Goal: Information Seeking & Learning: Check status

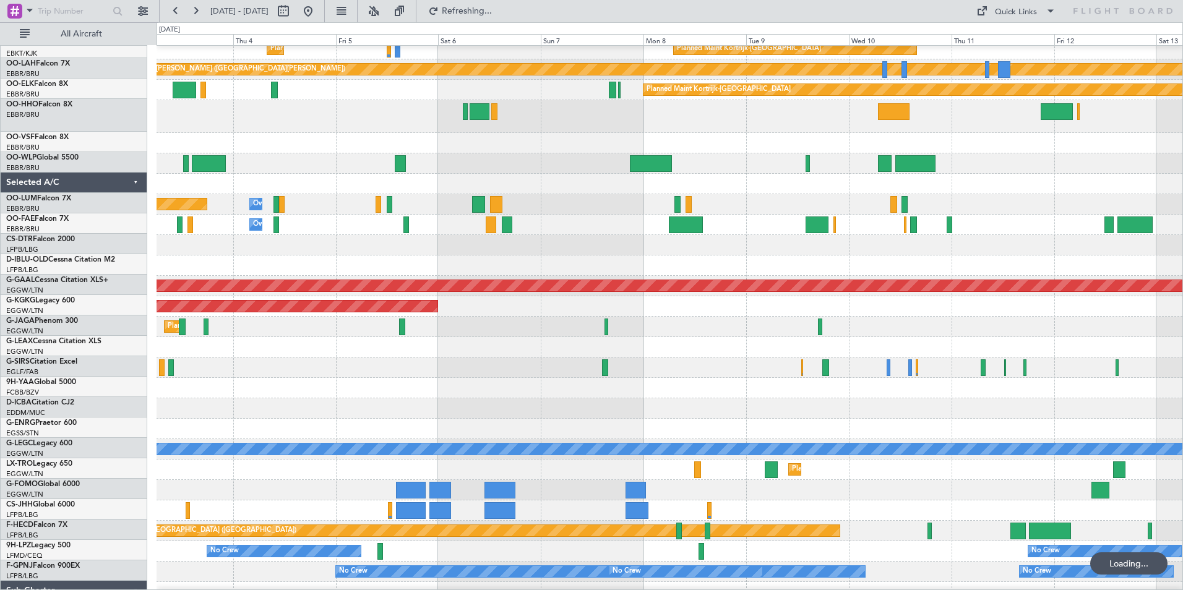
scroll to position [312, 0]
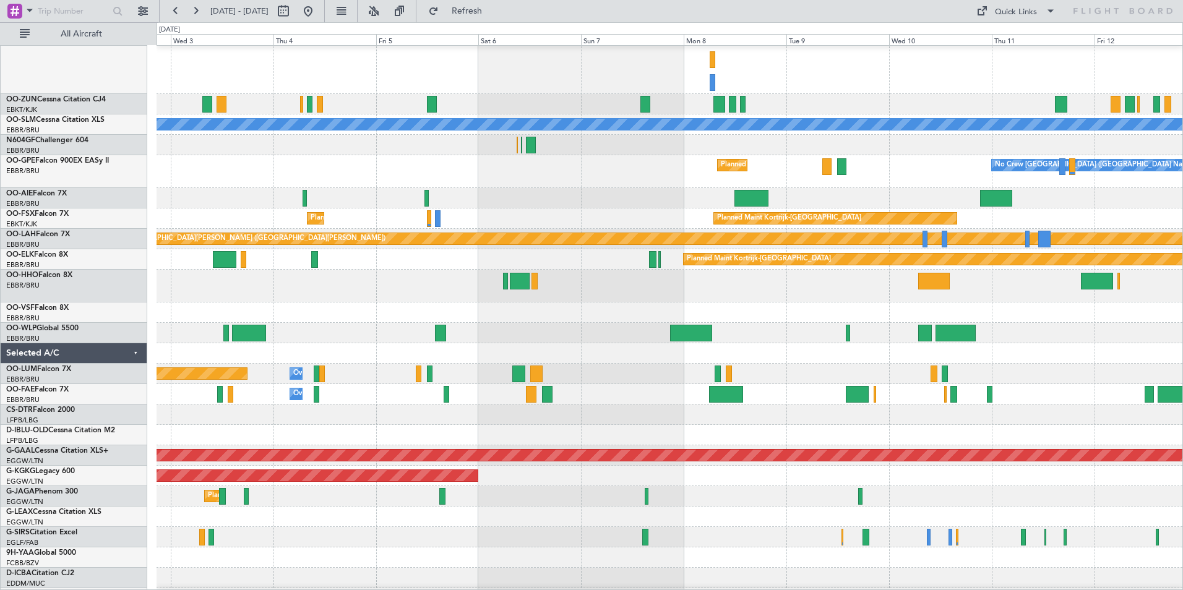
click at [564, 530] on div at bounding box center [670, 537] width 1026 height 20
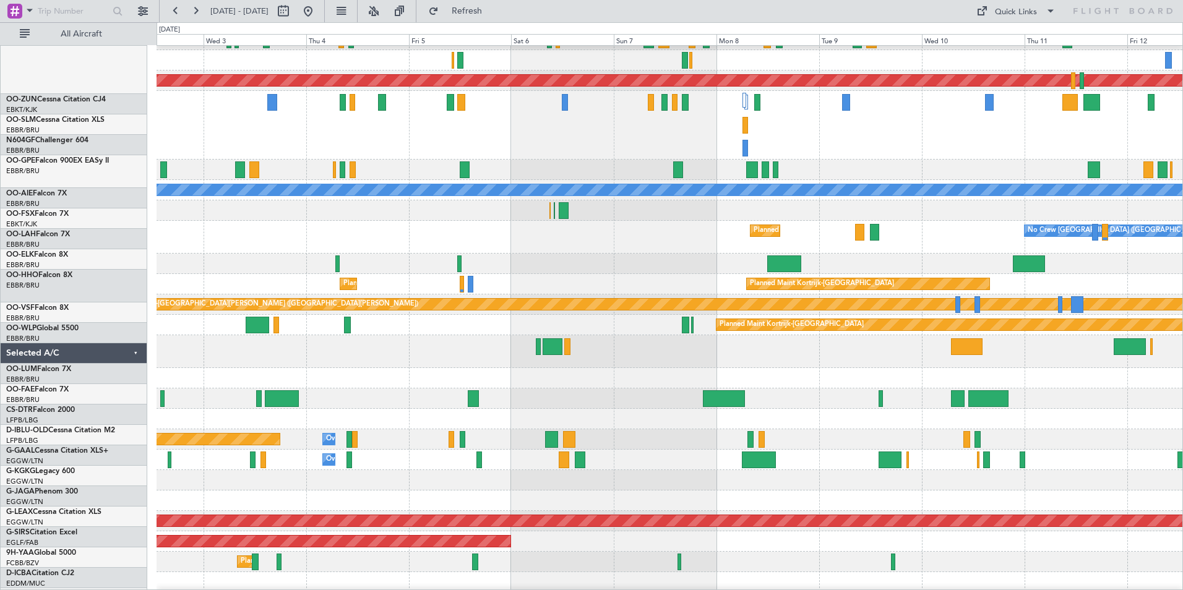
scroll to position [40, 0]
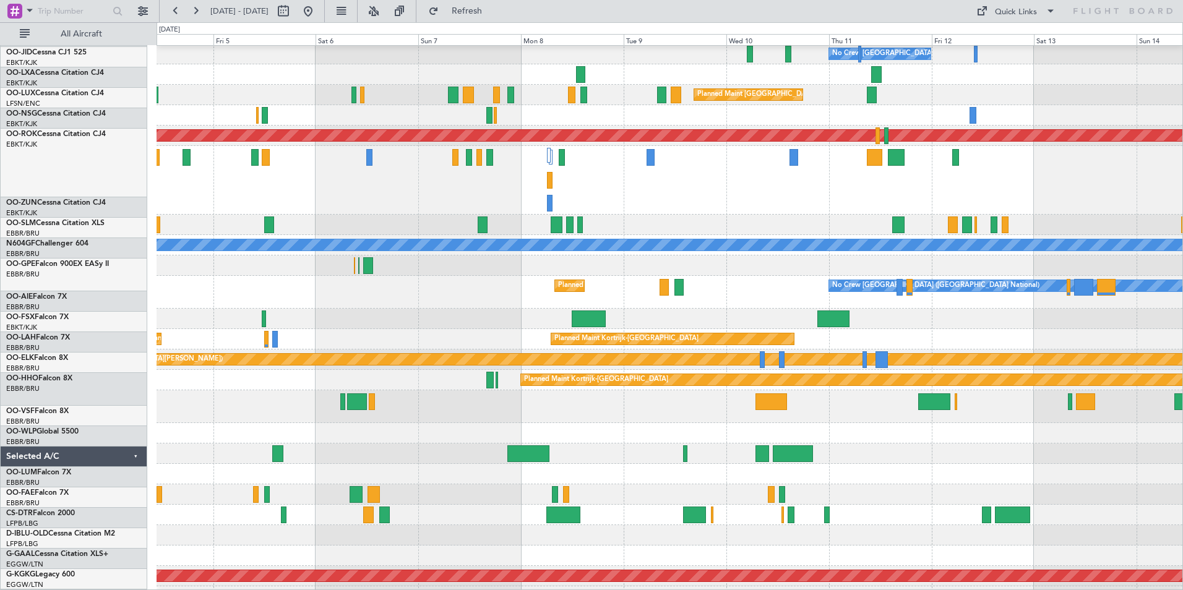
click at [544, 416] on div at bounding box center [670, 406] width 1026 height 33
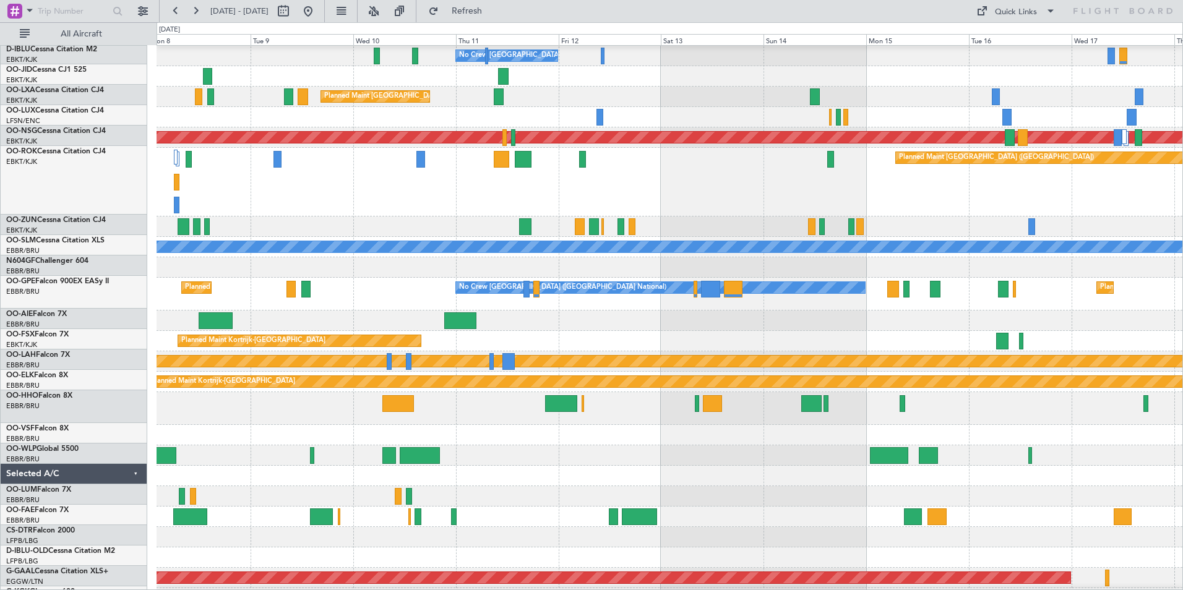
click at [617, 418] on div at bounding box center [670, 408] width 1026 height 33
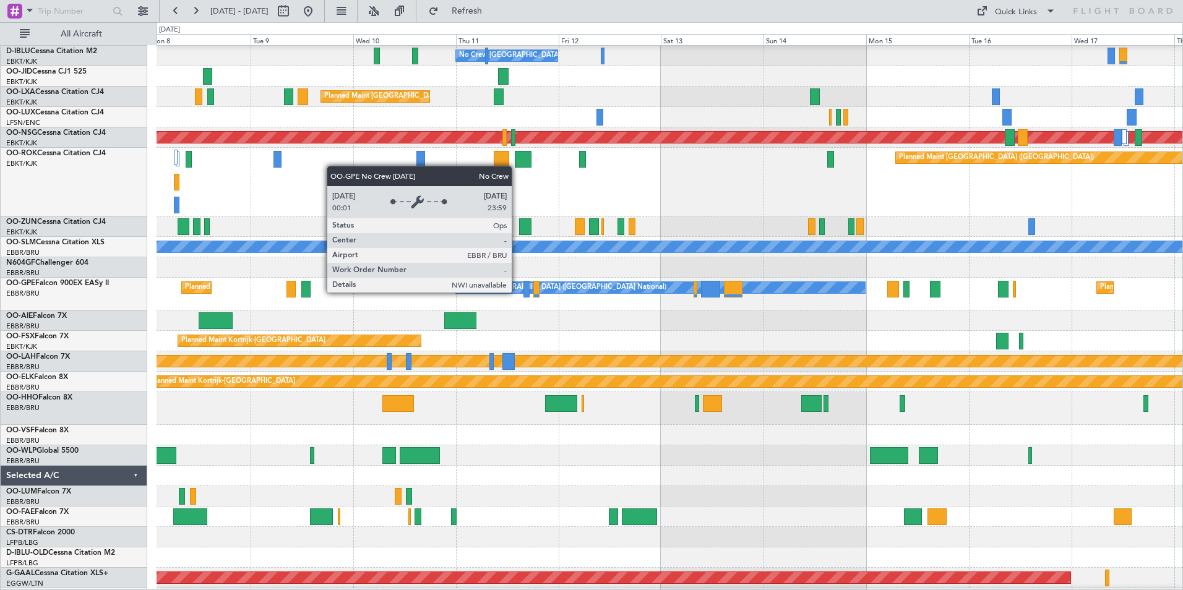
click at [666, 297] on div "No Crew [GEOGRAPHIC_DATA] ([GEOGRAPHIC_DATA] National)" at bounding box center [562, 287] width 207 height 19
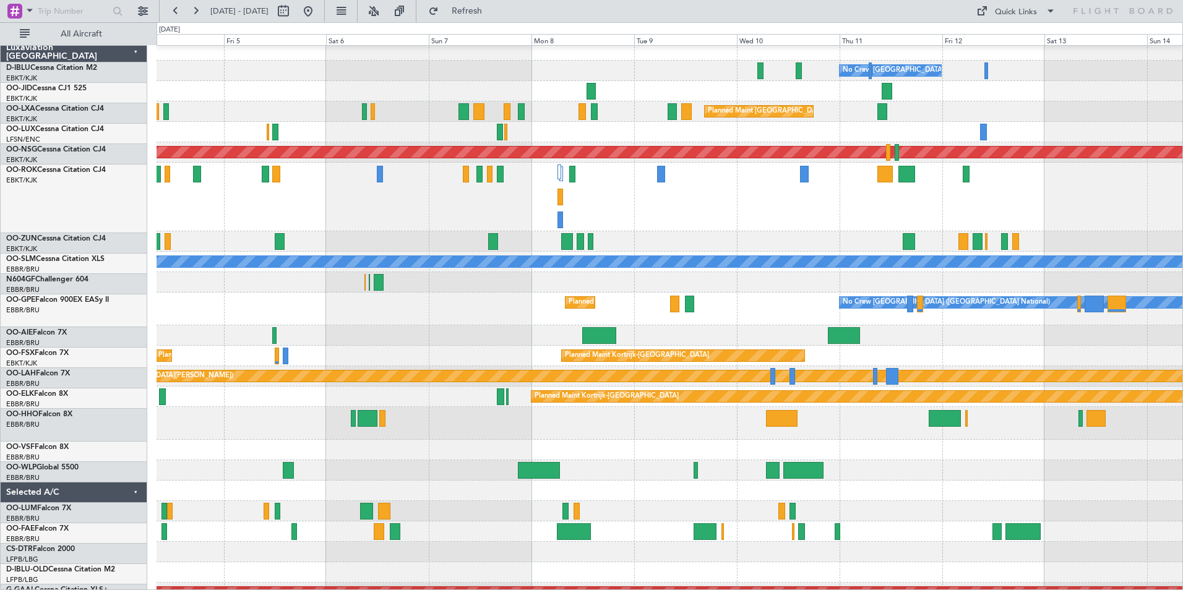
scroll to position [6, 0]
click at [549, 316] on div "Planned Maint [GEOGRAPHIC_DATA] ([GEOGRAPHIC_DATA] National) No Crew [GEOGRAPHI…" at bounding box center [670, 309] width 1026 height 33
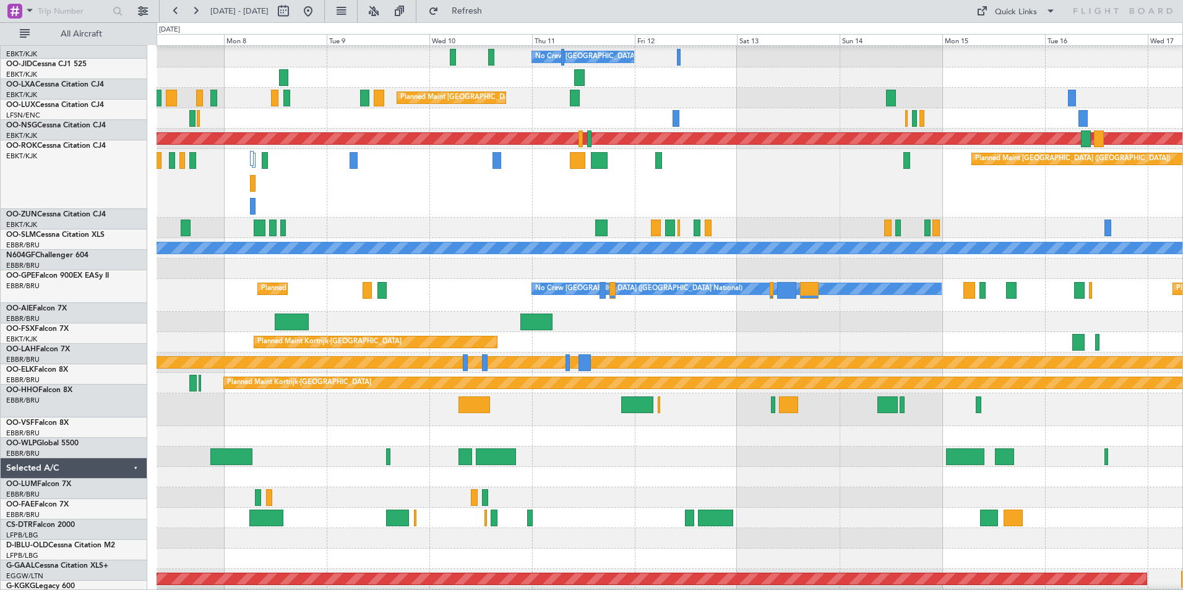
click at [332, 299] on div "Planned Maint [GEOGRAPHIC_DATA] ([GEOGRAPHIC_DATA] National) No Crew [GEOGRAPHI…" at bounding box center [670, 295] width 1026 height 33
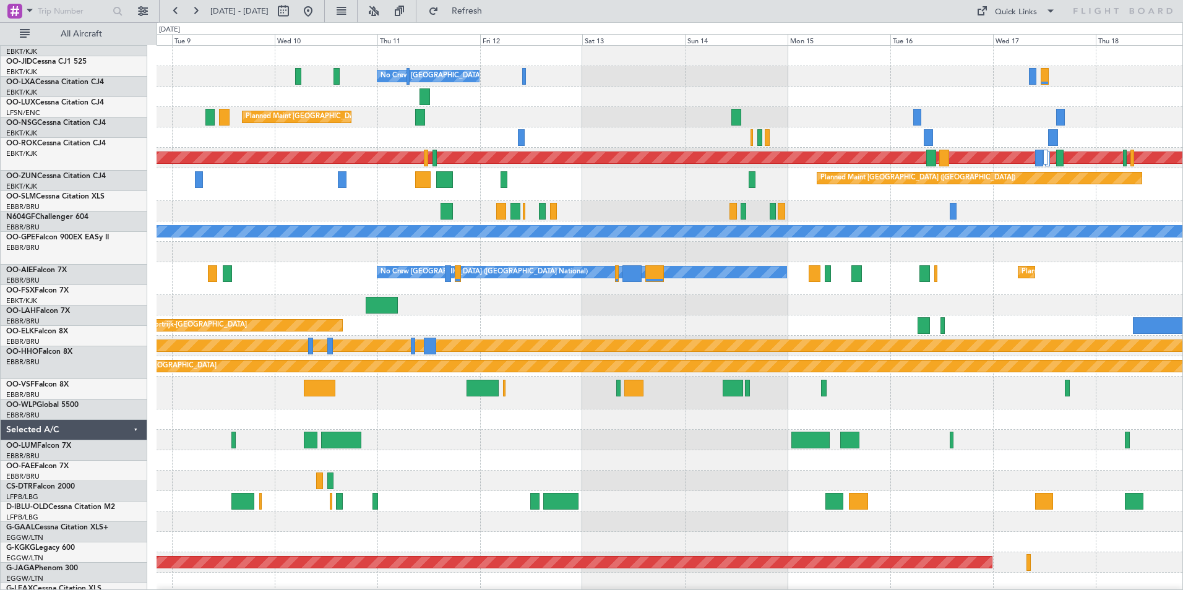
scroll to position [0, 0]
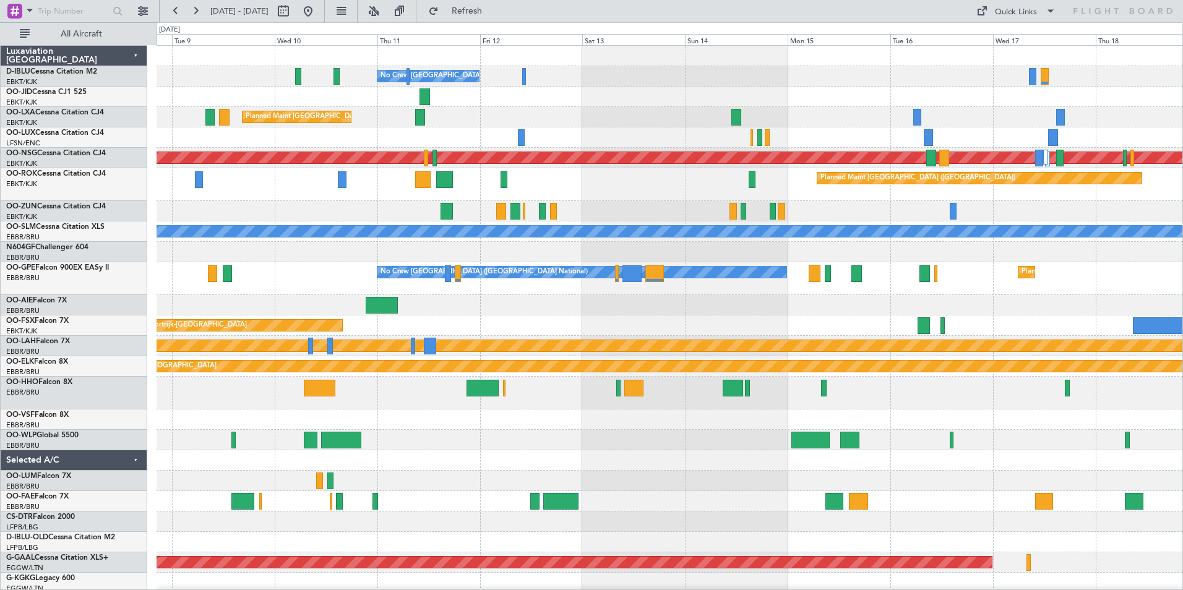
click at [951, 496] on div "No Crew [GEOGRAPHIC_DATA] ([GEOGRAPHIC_DATA] National) Planned Maint [GEOGRAPHI…" at bounding box center [670, 483] width 1026 height 874
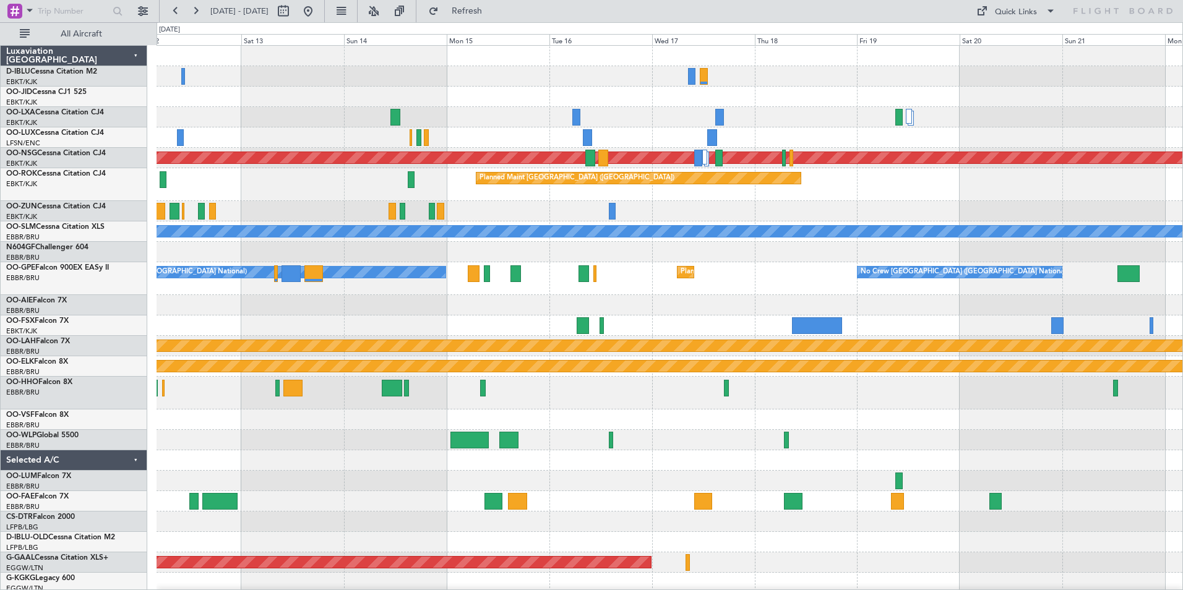
click at [657, 397] on div "No Crew [GEOGRAPHIC_DATA] ([GEOGRAPHIC_DATA] National) Planned Maint [GEOGRAPHI…" at bounding box center [670, 483] width 1026 height 874
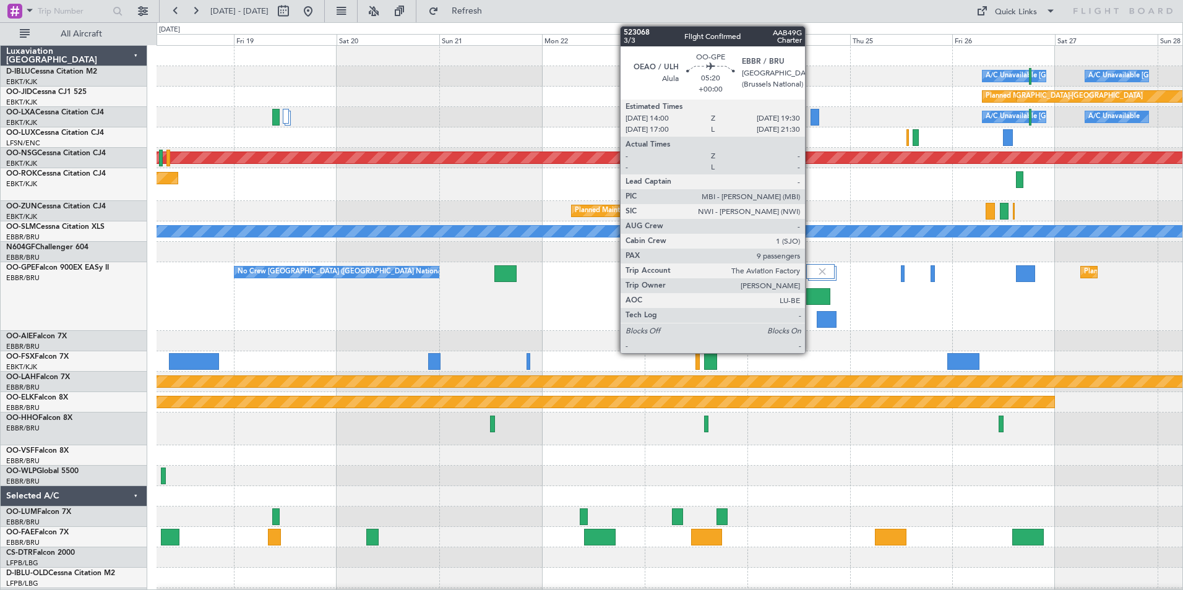
click at [811, 293] on div at bounding box center [818, 296] width 24 height 17
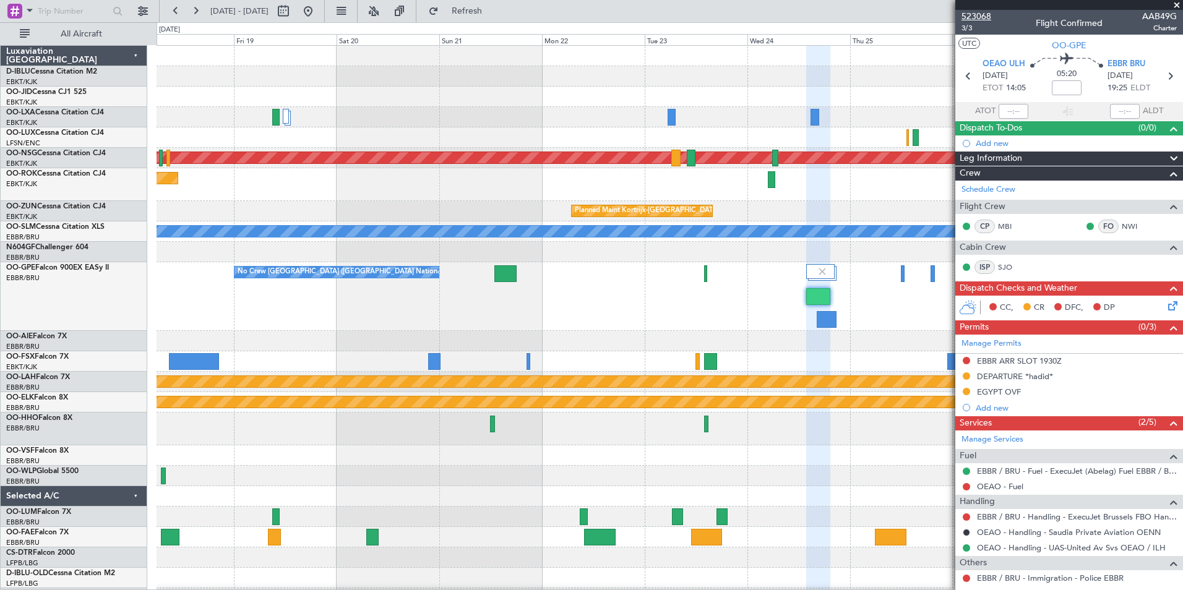
click at [984, 17] on span "523068" at bounding box center [977, 16] width 30 height 13
click at [318, 9] on button at bounding box center [308, 11] width 20 height 20
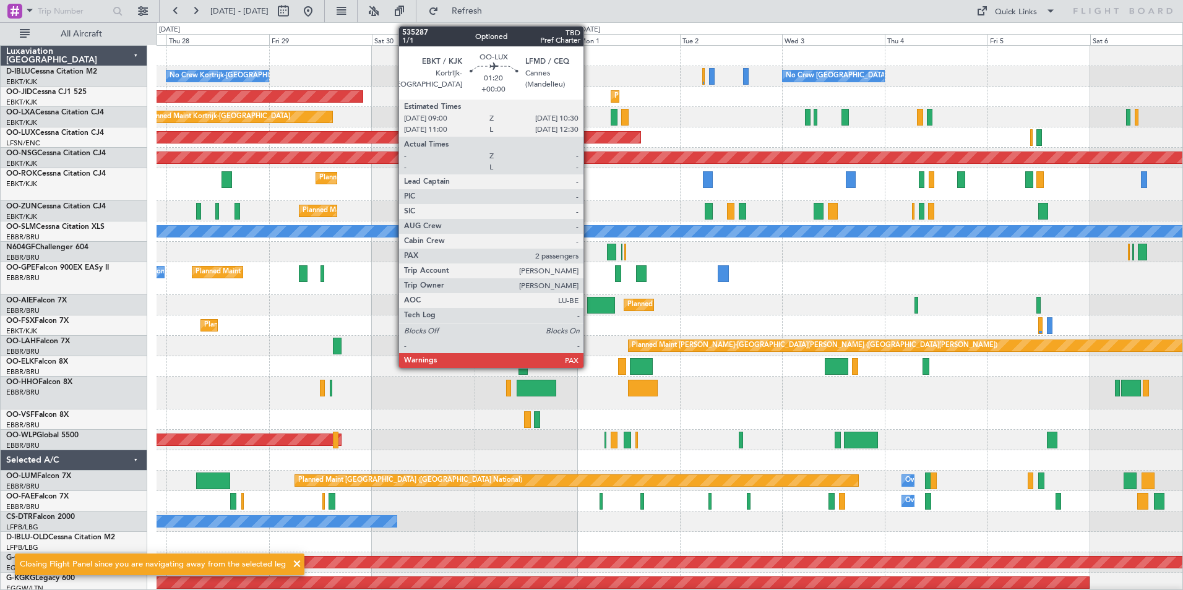
click at [426, 360] on div "Planned Maint Kortrijk-[GEOGRAPHIC_DATA]" at bounding box center [670, 366] width 1026 height 20
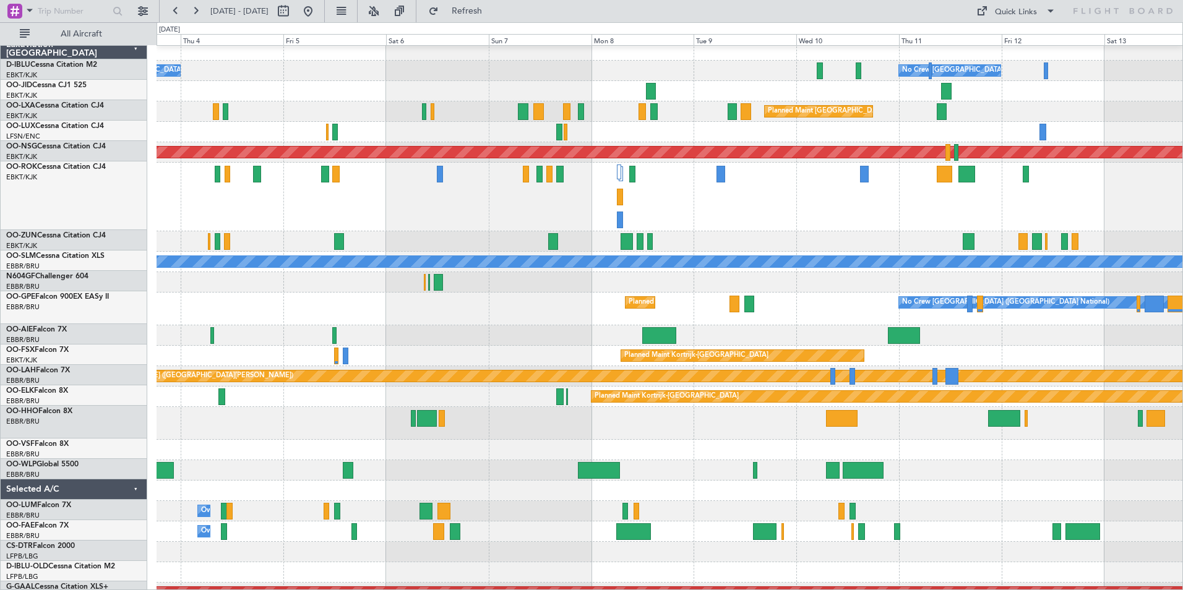
scroll to position [6, 0]
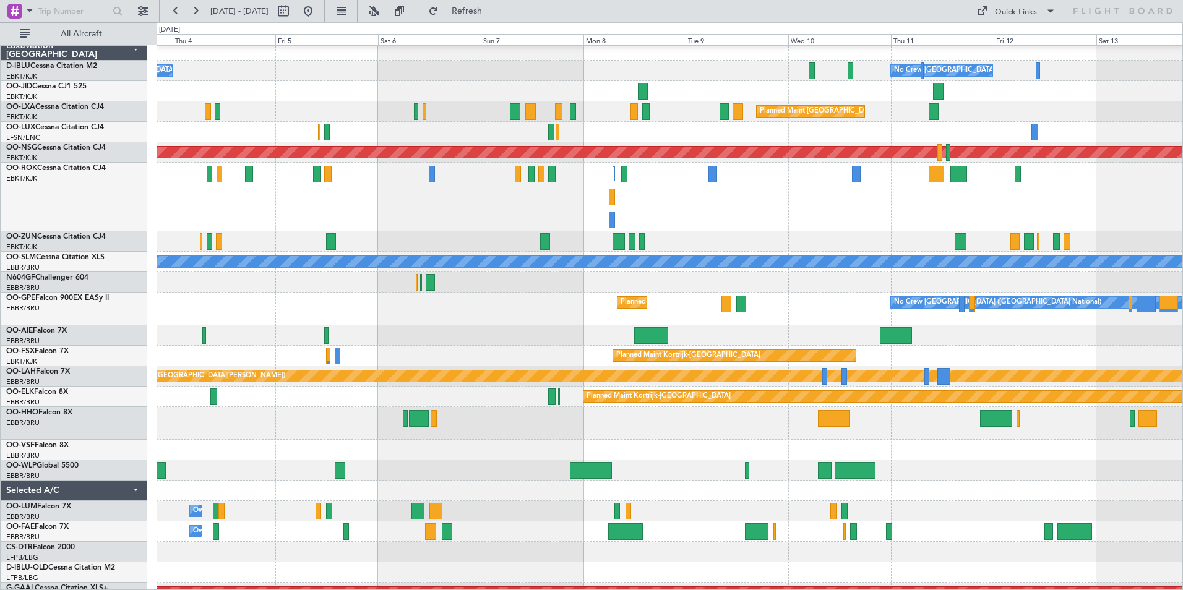
click at [653, 424] on div at bounding box center [670, 423] width 1026 height 33
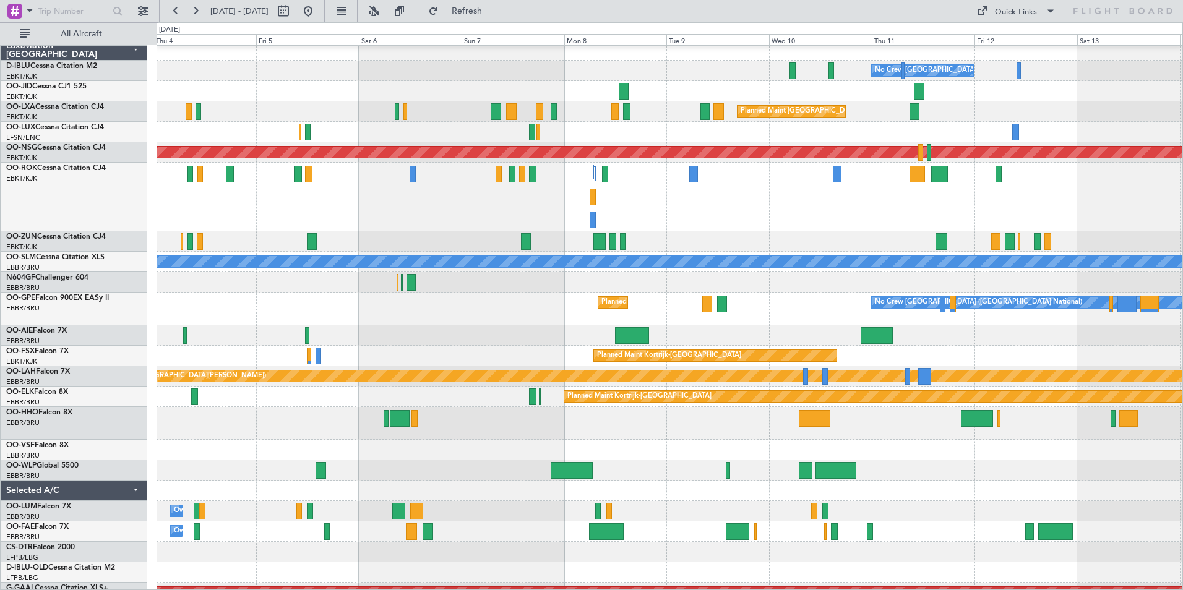
click at [1025, 437] on div at bounding box center [670, 423] width 1026 height 33
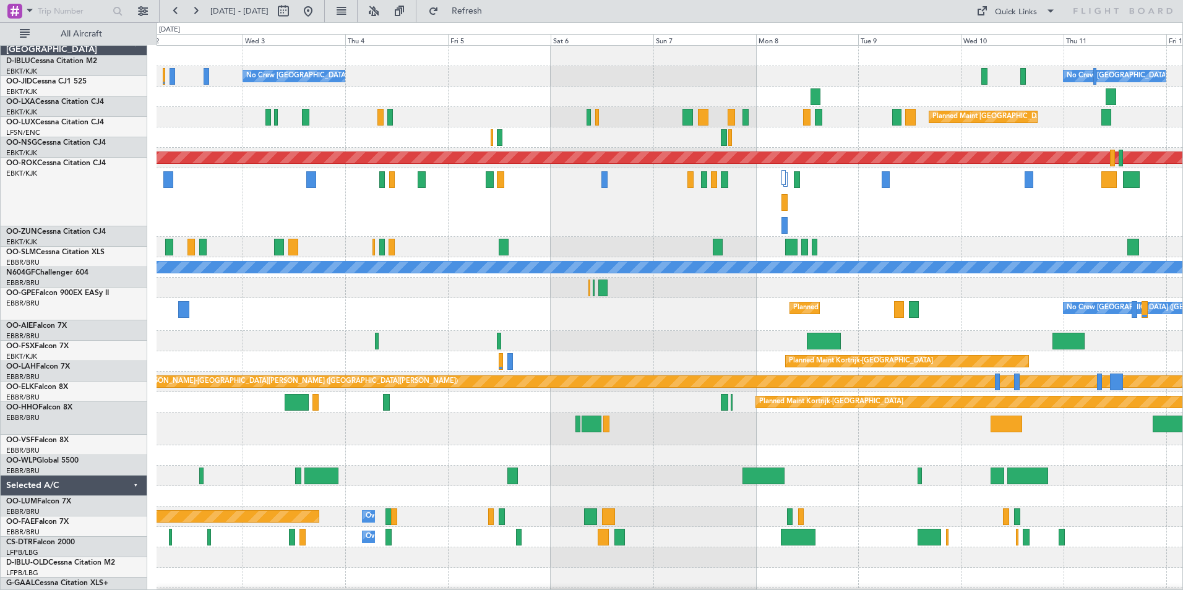
scroll to position [0, 0]
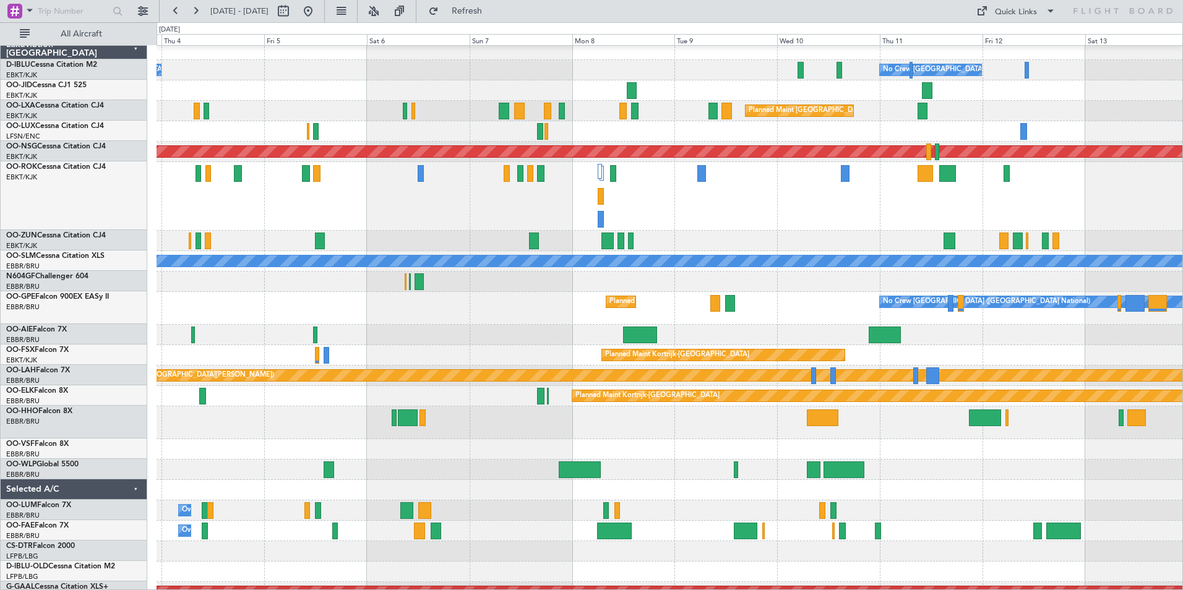
click at [616, 407] on div at bounding box center [670, 423] width 1026 height 33
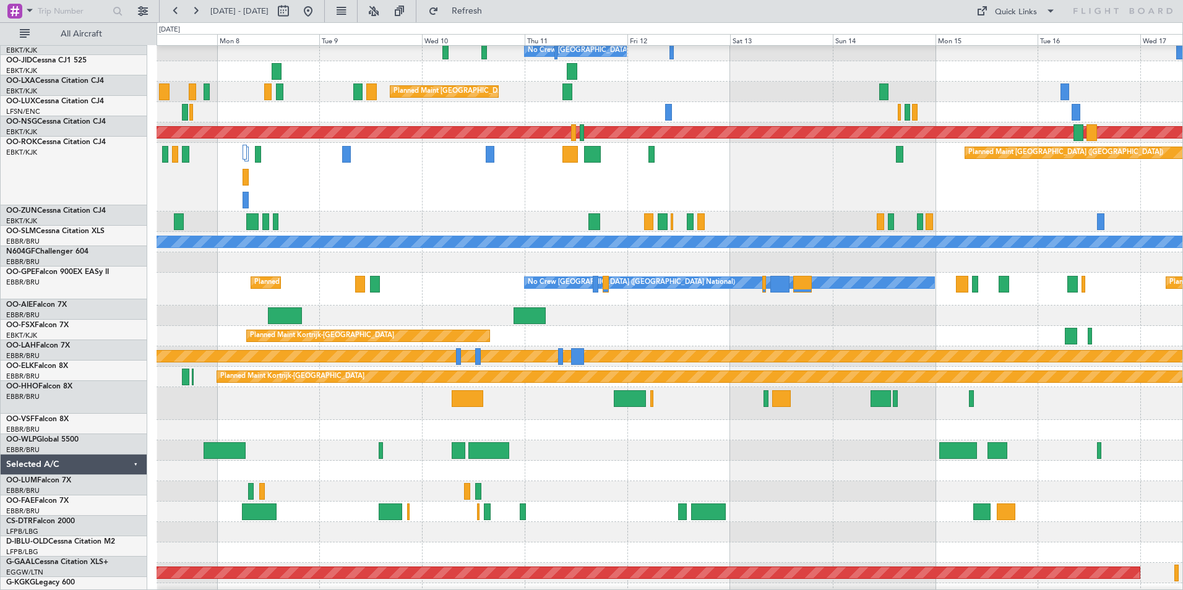
scroll to position [25, 0]
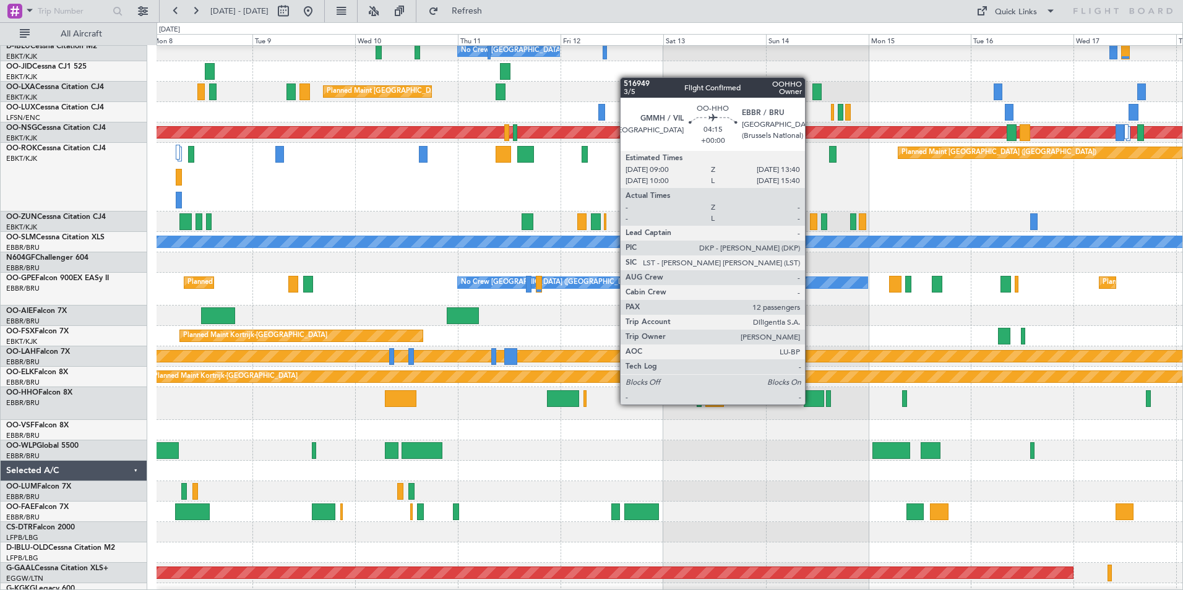
click at [811, 405] on div at bounding box center [814, 398] width 20 height 17
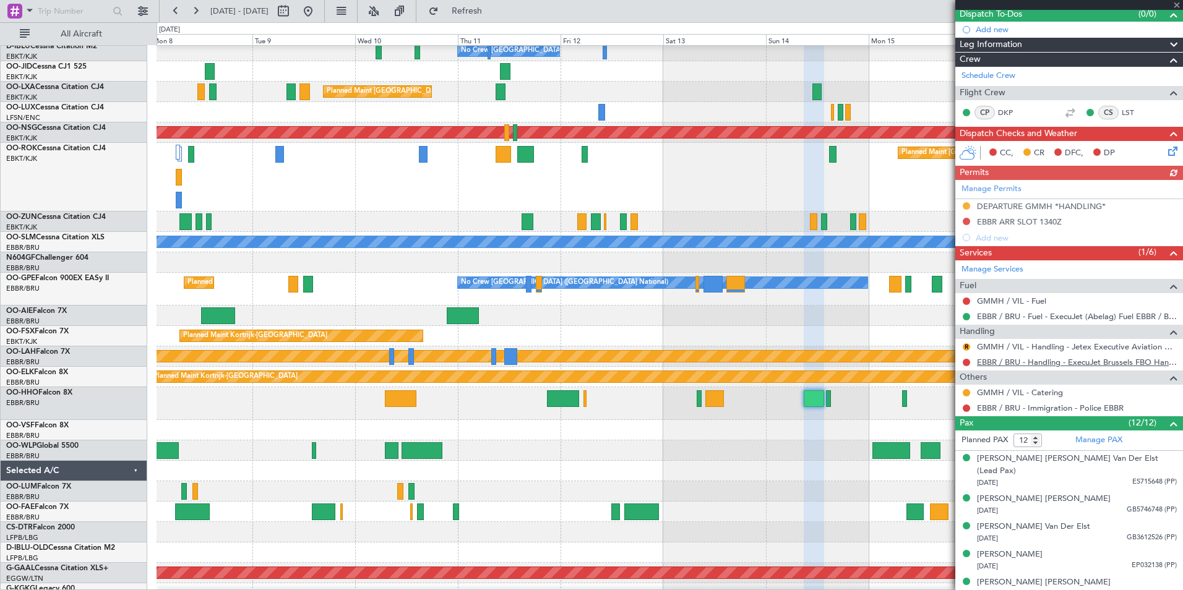
scroll to position [248, 0]
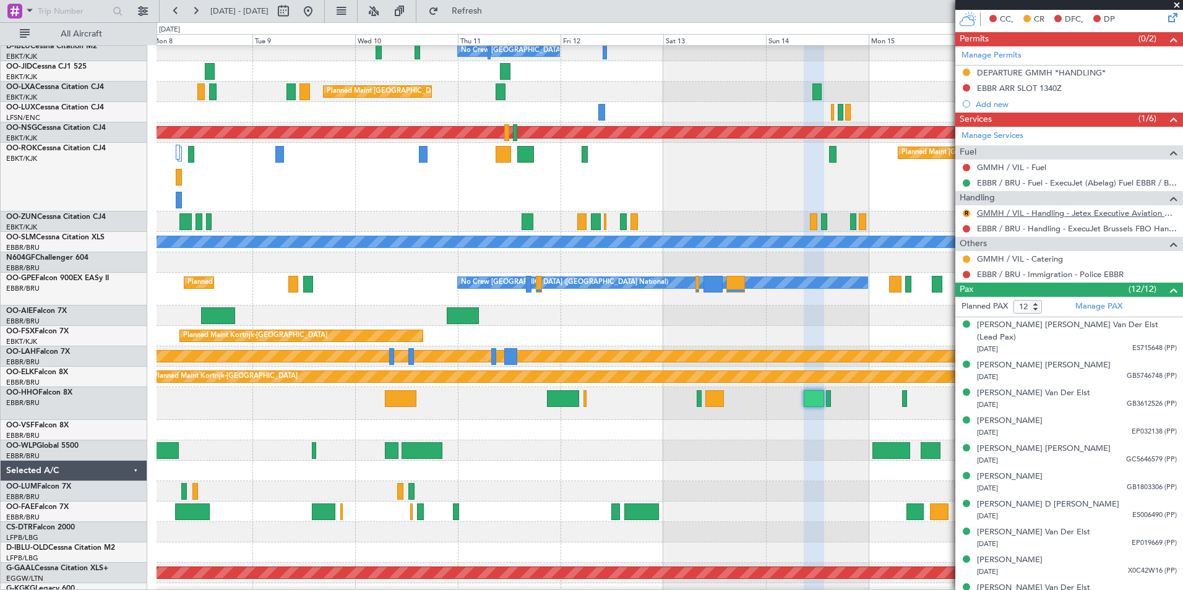
click at [1064, 215] on link "GMMH / VIL - Handling - Jetex Executive Aviation GMMH / VIL" at bounding box center [1077, 213] width 200 height 11
click at [911, 341] on div "Planned Maint Kortrijk-[GEOGRAPHIC_DATA]" at bounding box center [670, 336] width 1026 height 20
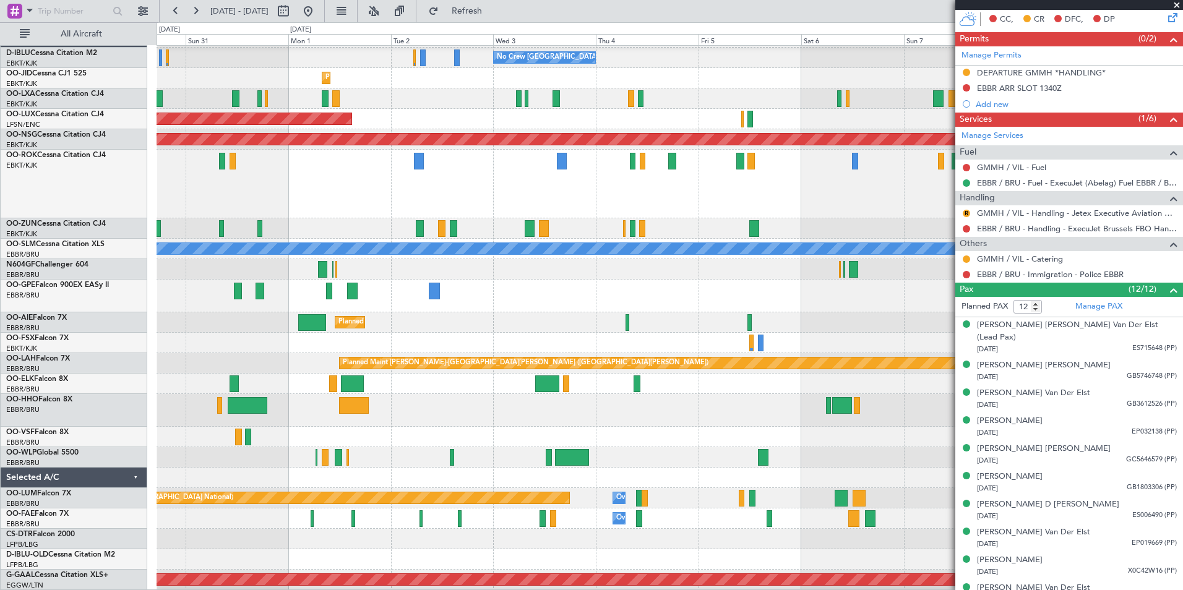
click at [884, 337] on div "Planned Maint Kortrijk-[GEOGRAPHIC_DATA] Planned Maint [GEOGRAPHIC_DATA]-[GEOGR…" at bounding box center [670, 343] width 1026 height 20
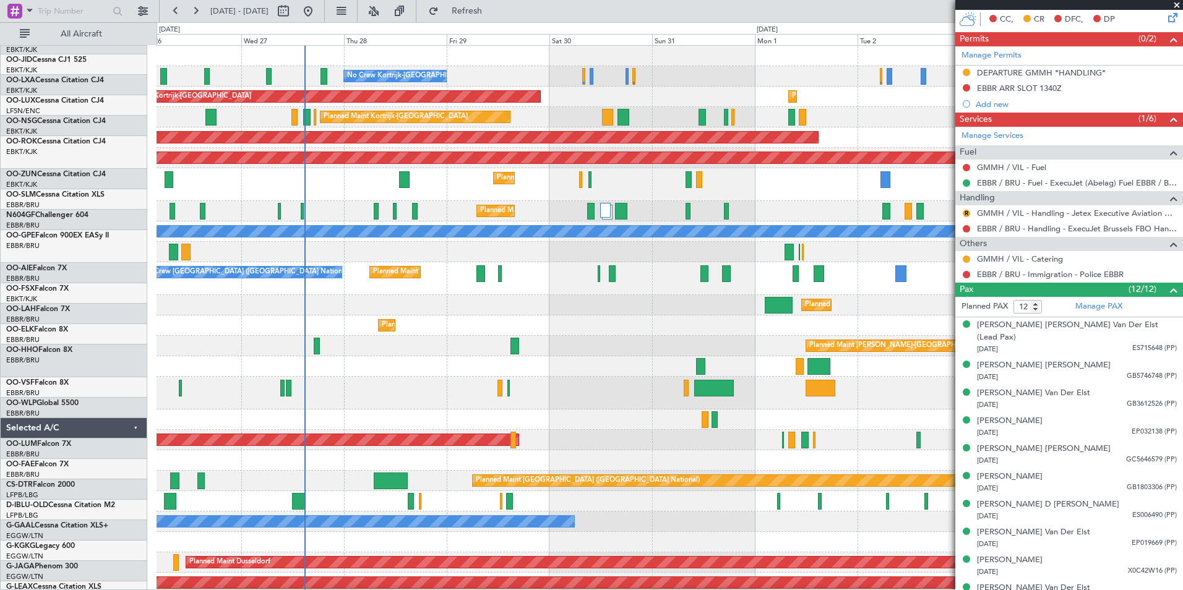
scroll to position [0, 0]
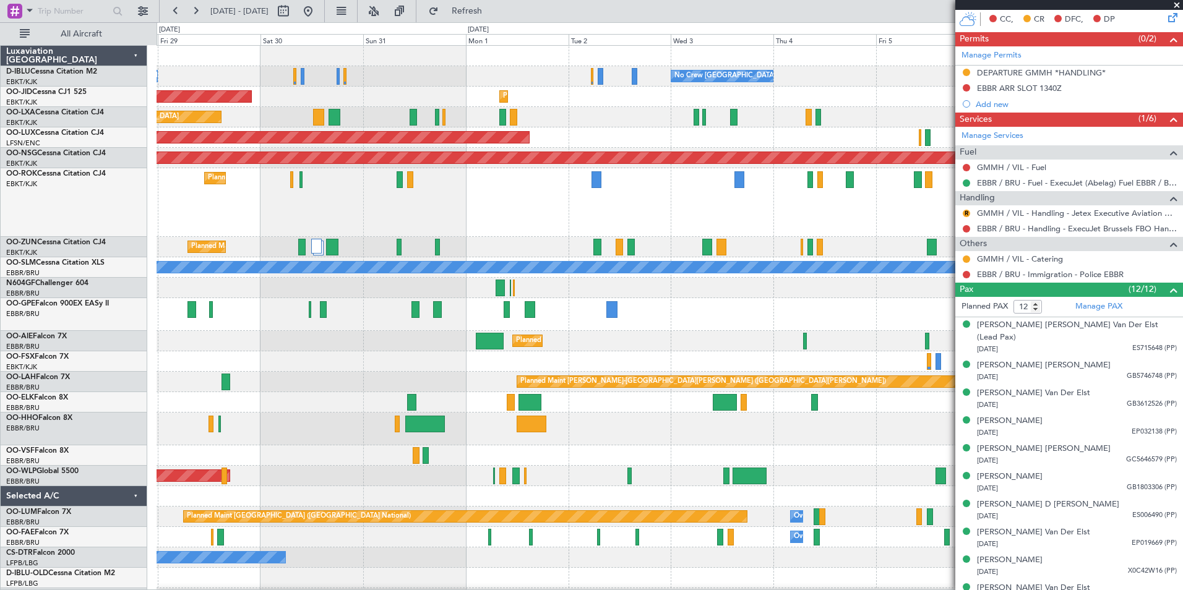
click at [655, 348] on div "No Crew [GEOGRAPHIC_DATA] ([GEOGRAPHIC_DATA] National) No Crew Kortrijk-[GEOGRA…" at bounding box center [670, 511] width 1026 height 931
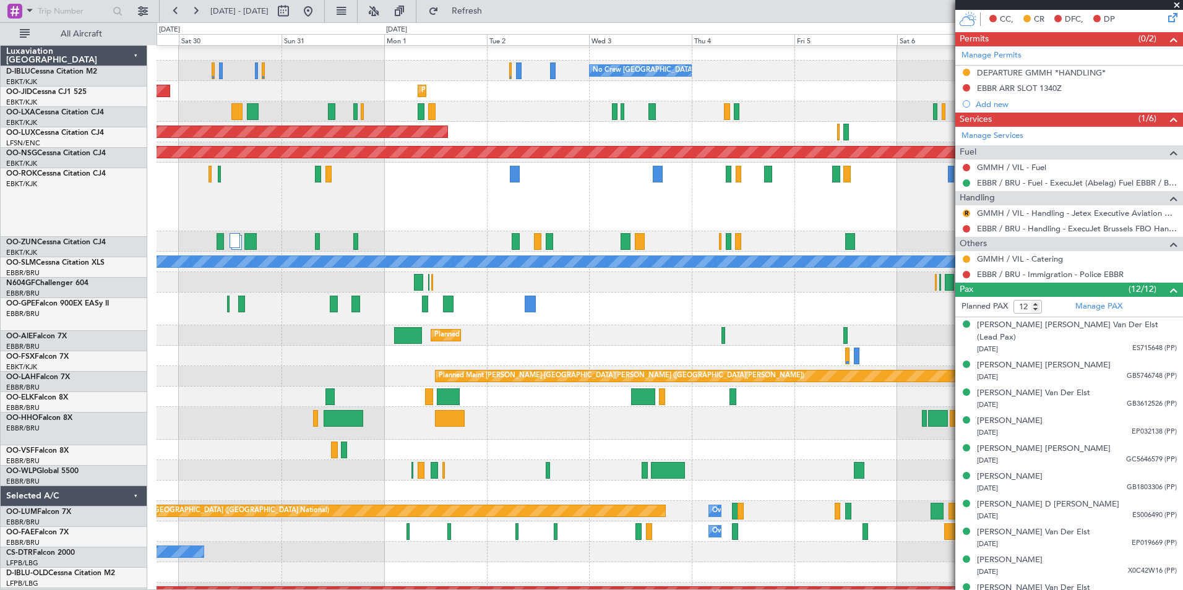
scroll to position [6, 0]
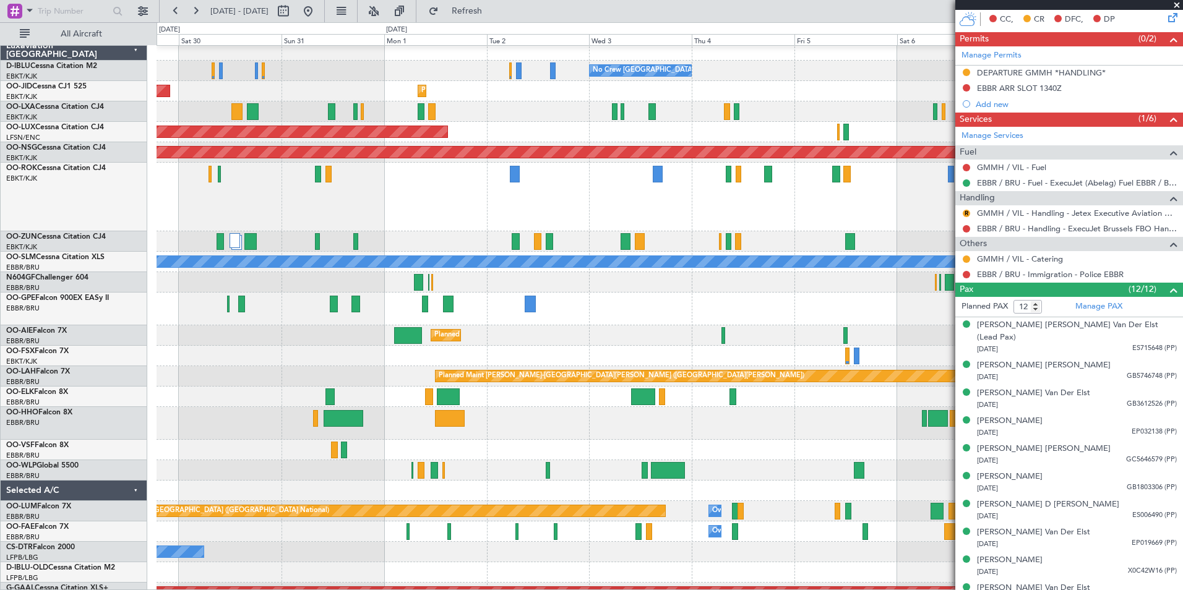
click at [621, 331] on div "Planned Maint [GEOGRAPHIC_DATA] ([GEOGRAPHIC_DATA])" at bounding box center [670, 335] width 1026 height 20
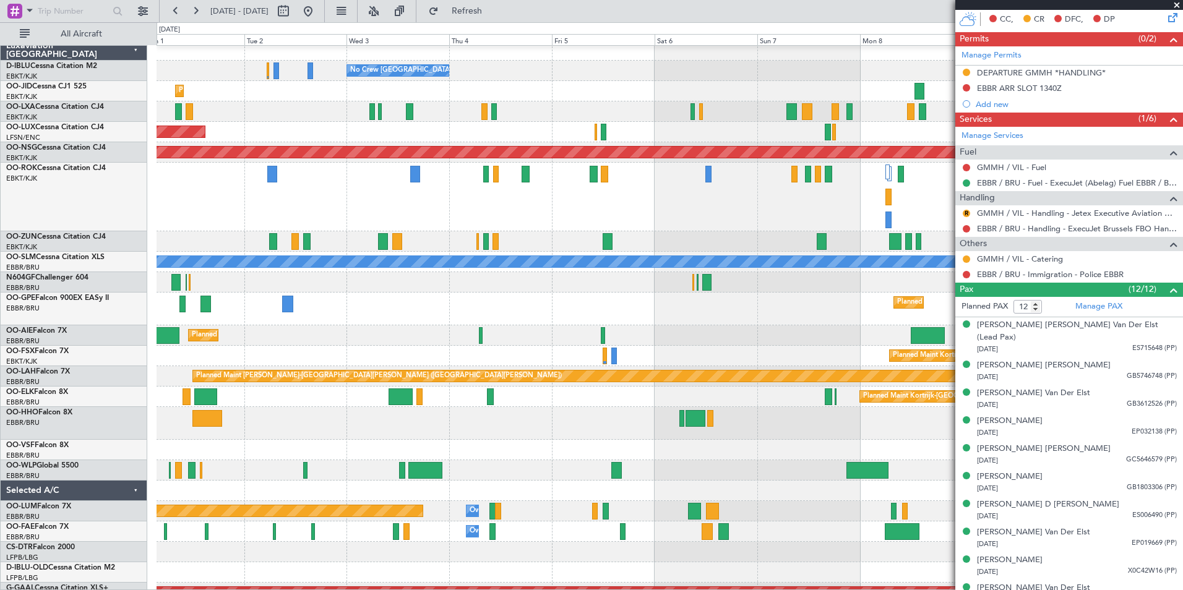
click at [434, 328] on div "Planned Maint [GEOGRAPHIC_DATA] ([GEOGRAPHIC_DATA])" at bounding box center [670, 335] width 1026 height 20
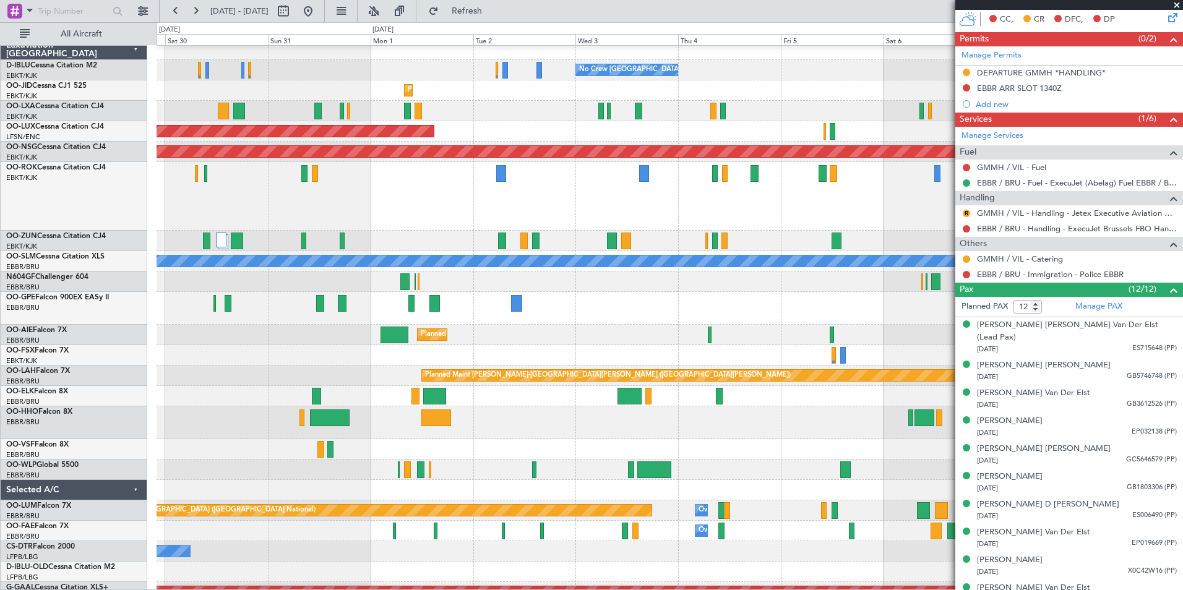
click at [821, 295] on div "Planned Maint [GEOGRAPHIC_DATA] ([GEOGRAPHIC_DATA] National) Planned Maint [GEO…" at bounding box center [670, 308] width 1026 height 33
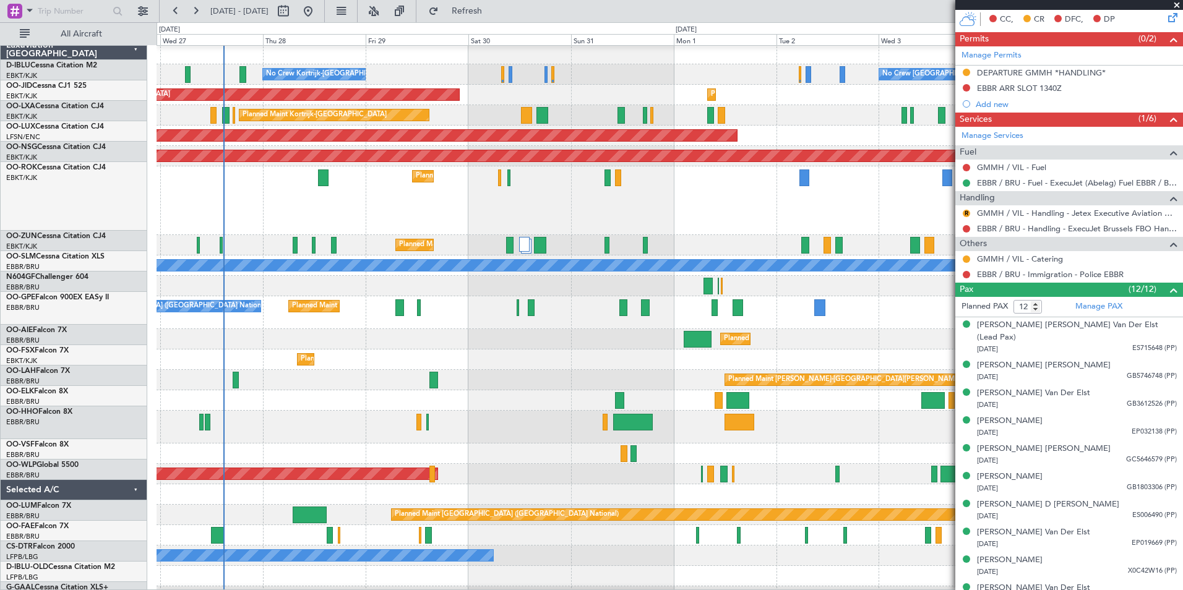
click at [915, 311] on div "Planned Maint [GEOGRAPHIC_DATA] ([GEOGRAPHIC_DATA] National) No Crew [GEOGRAPHI…" at bounding box center [670, 312] width 1026 height 33
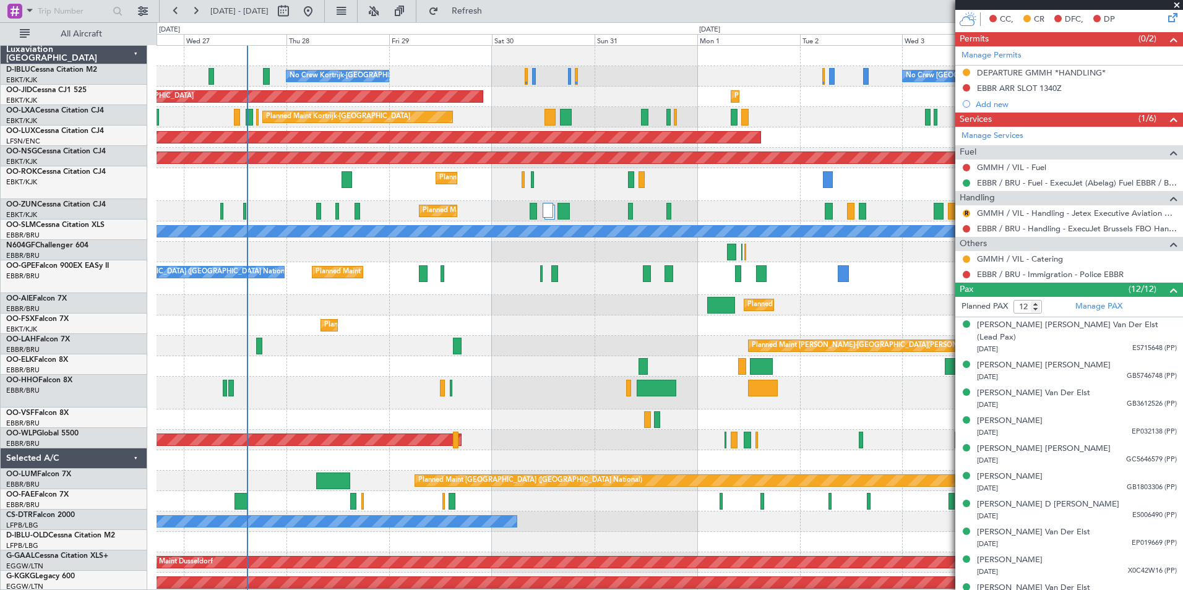
scroll to position [0, 0]
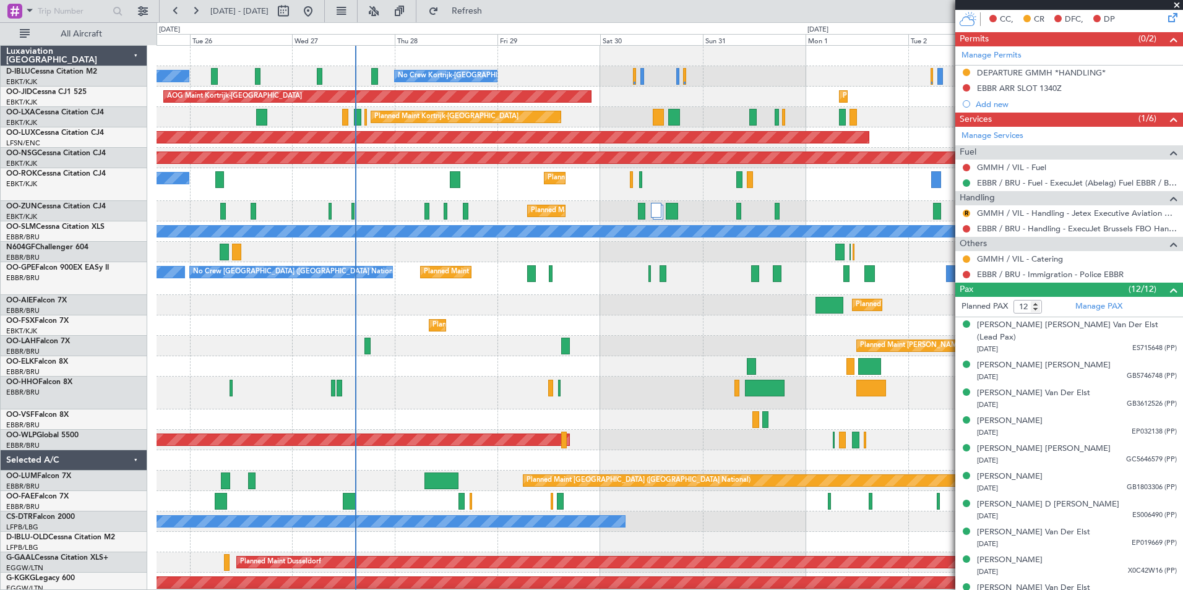
click at [729, 87] on div "No Crew [GEOGRAPHIC_DATA] ([GEOGRAPHIC_DATA] National) No Crew Kortrijk-[GEOGRA…" at bounding box center [670, 493] width 1026 height 895
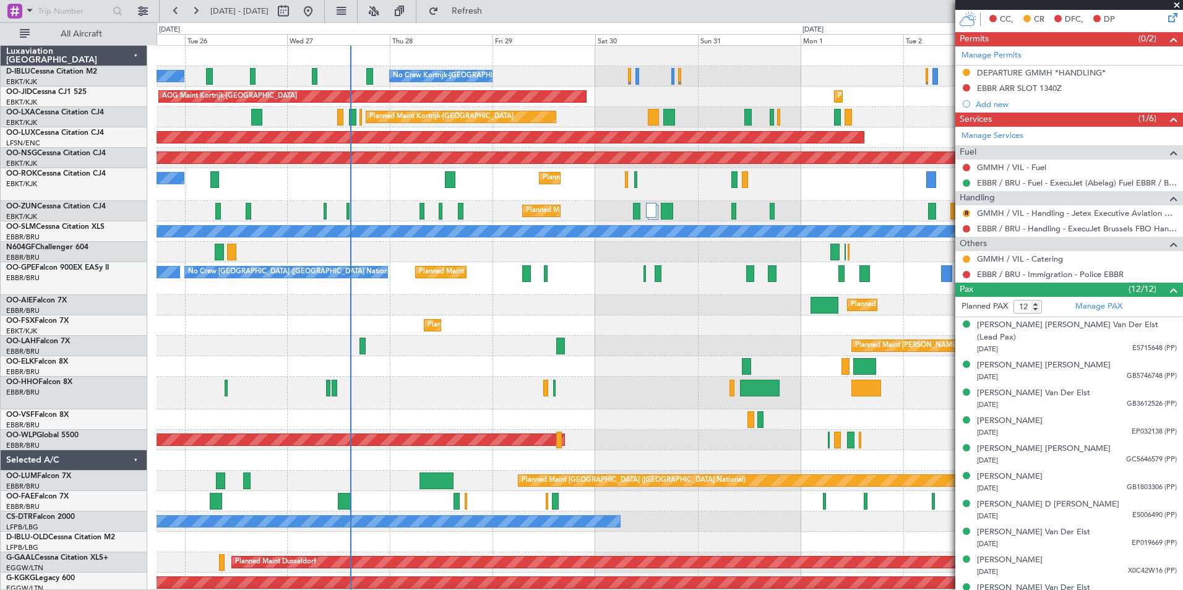
click at [702, 87] on div "Planned Maint Kortrijk-[GEOGRAPHIC_DATA] AOG Maint [GEOGRAPHIC_DATA]-[GEOGRAPHI…" at bounding box center [670, 97] width 1026 height 20
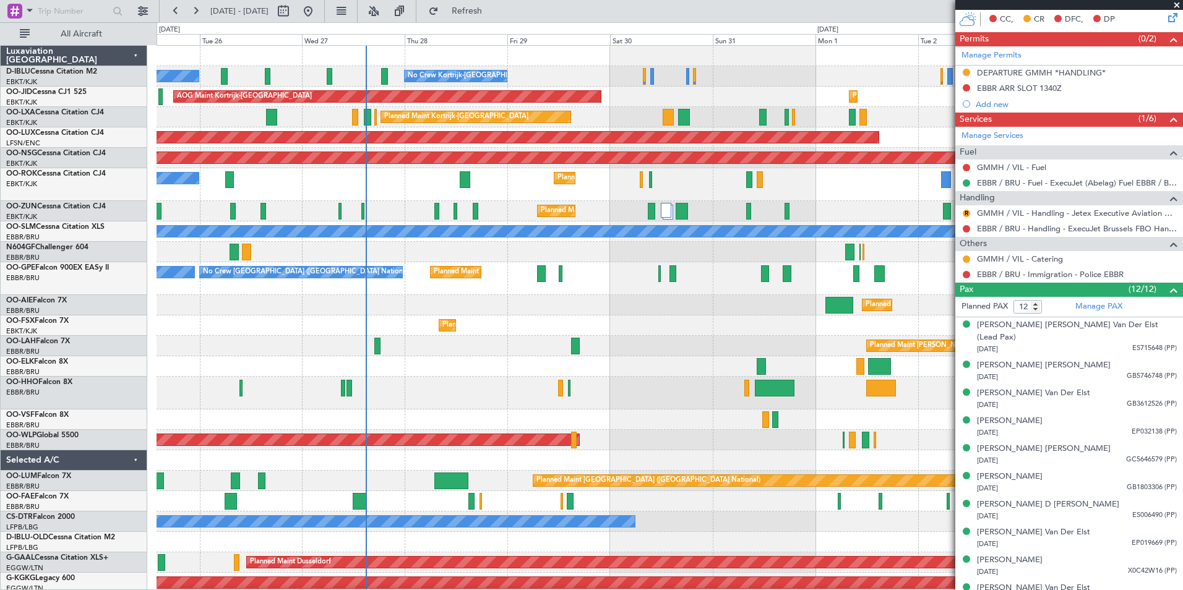
click at [627, 153] on div "Planned Maint [GEOGRAPHIC_DATA] ([GEOGRAPHIC_DATA])" at bounding box center [670, 158] width 1026 height 20
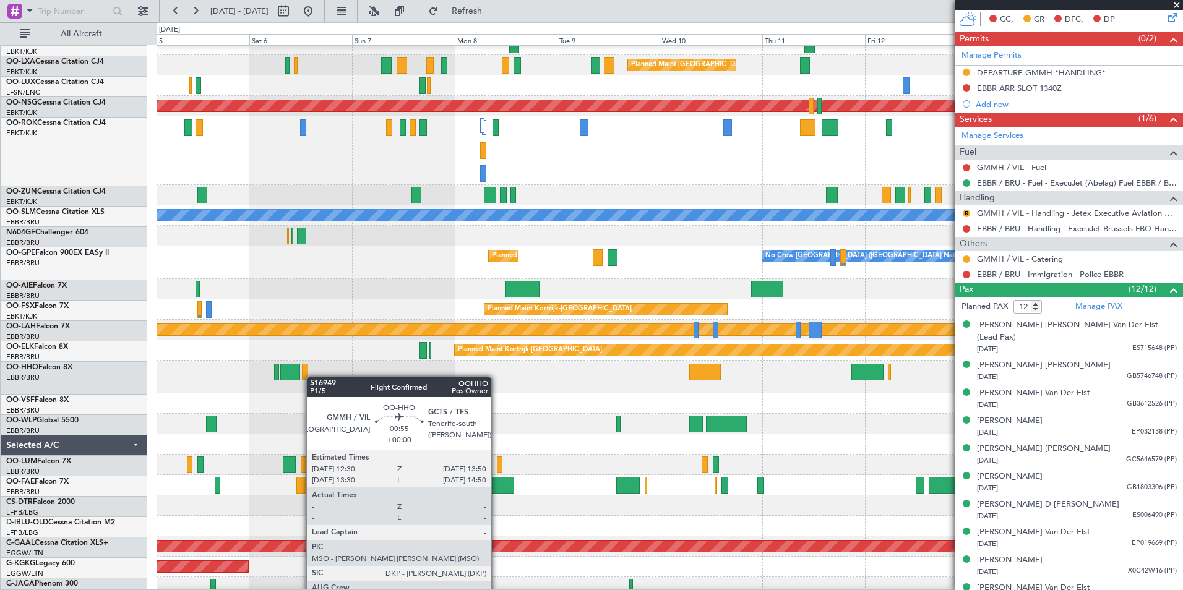
scroll to position [52, 0]
click at [296, 377] on div at bounding box center [670, 377] width 1026 height 33
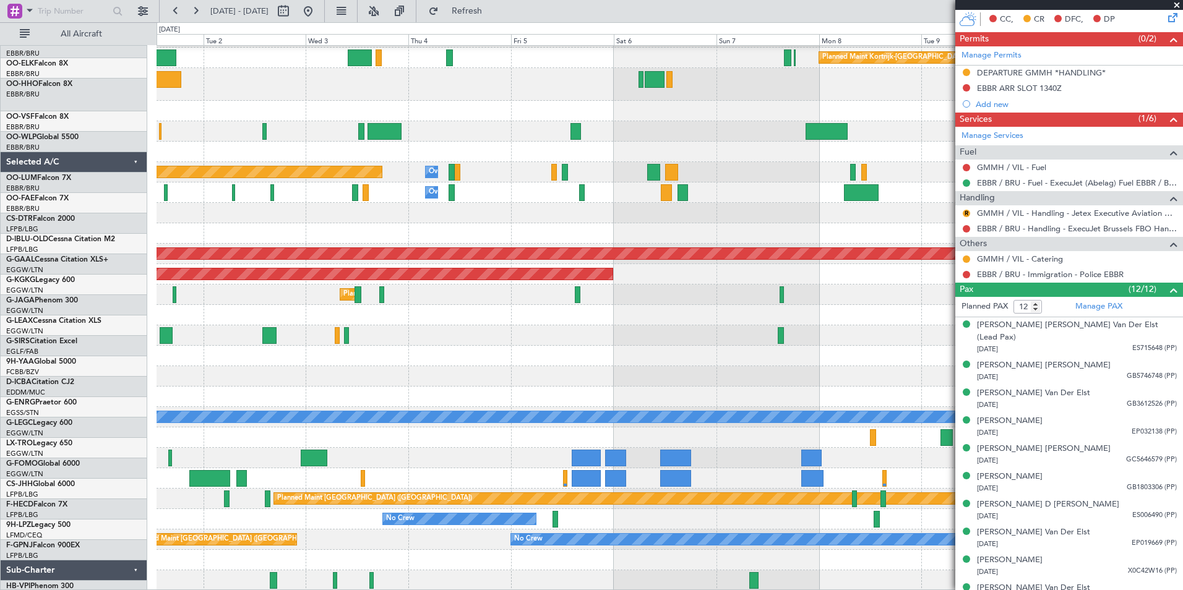
scroll to position [345, 0]
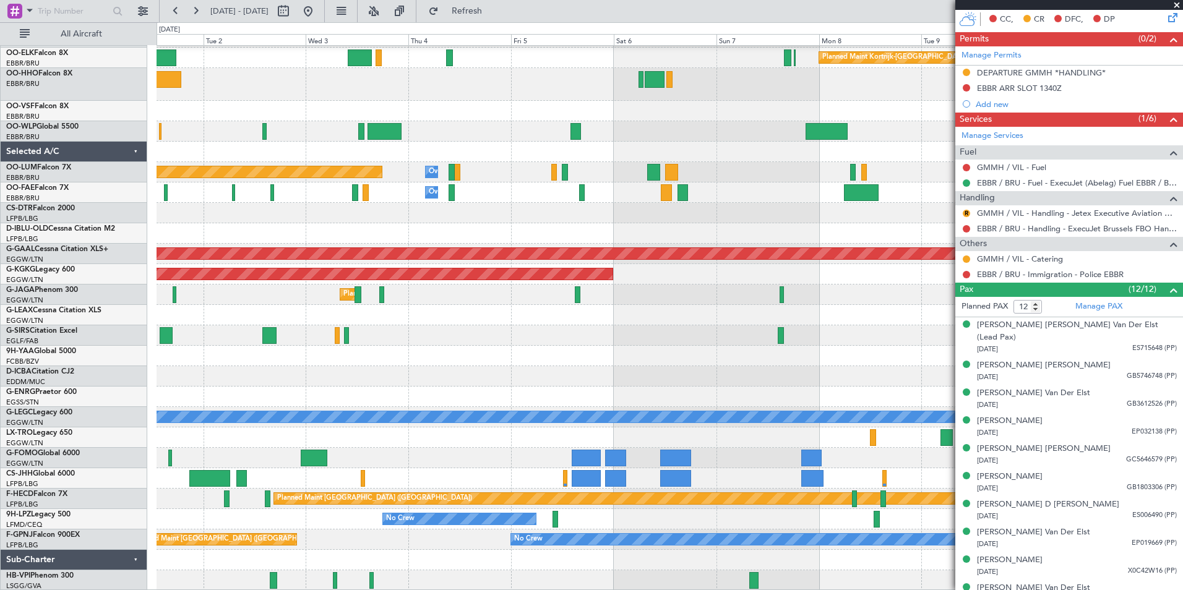
click at [830, 0] on html "[DATE] - [DATE] Refresh Quick Links All Aircraft Planned [GEOGRAPHIC_DATA][PERS…" at bounding box center [591, 295] width 1183 height 590
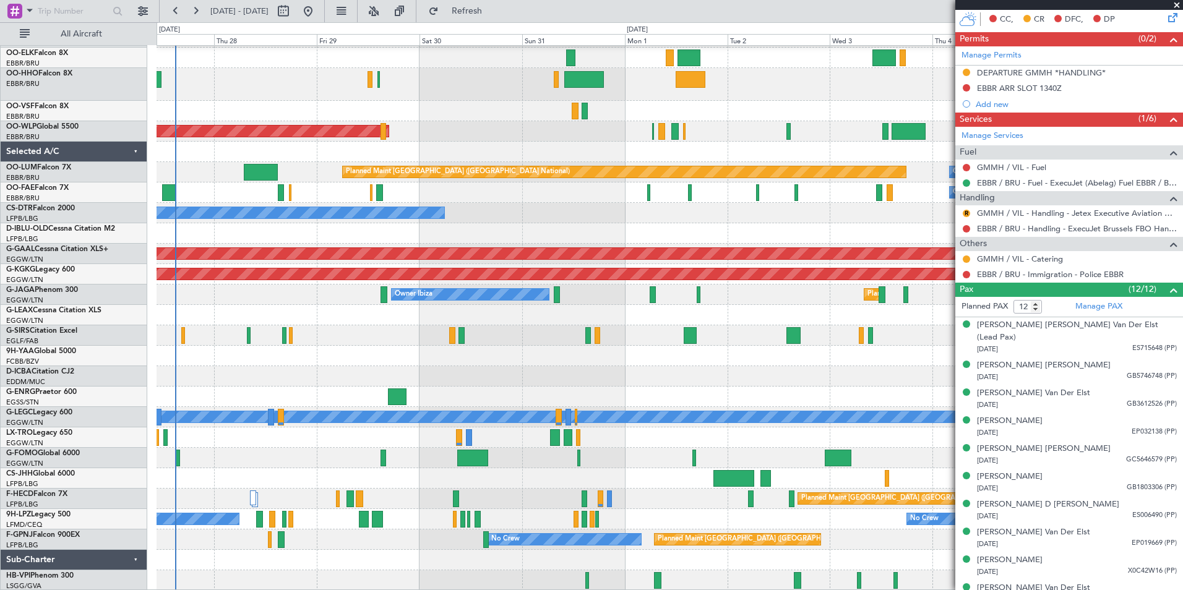
click at [999, 341] on fb-app "[DATE] - [DATE] Refresh Quick Links All Aircraft Planned [GEOGRAPHIC_DATA][PERS…" at bounding box center [591, 299] width 1183 height 581
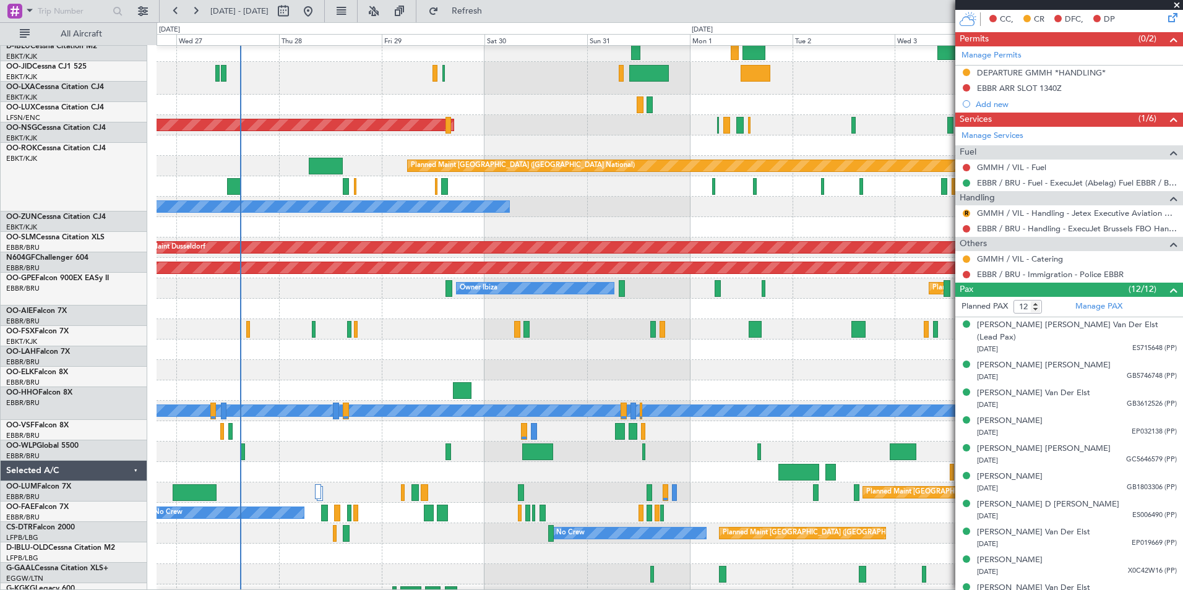
scroll to position [385, 0]
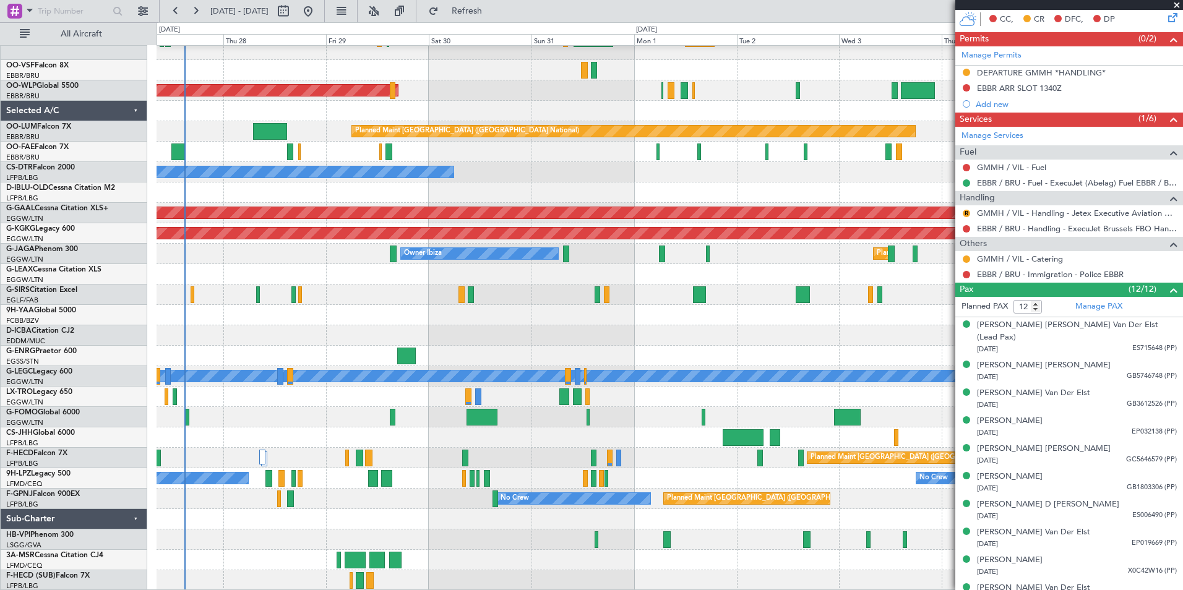
click at [580, 428] on div "Planned Maint [GEOGRAPHIC_DATA] ([GEOGRAPHIC_DATA]) Owner [GEOGRAPHIC_DATA] Pla…" at bounding box center [670, 125] width 1026 height 931
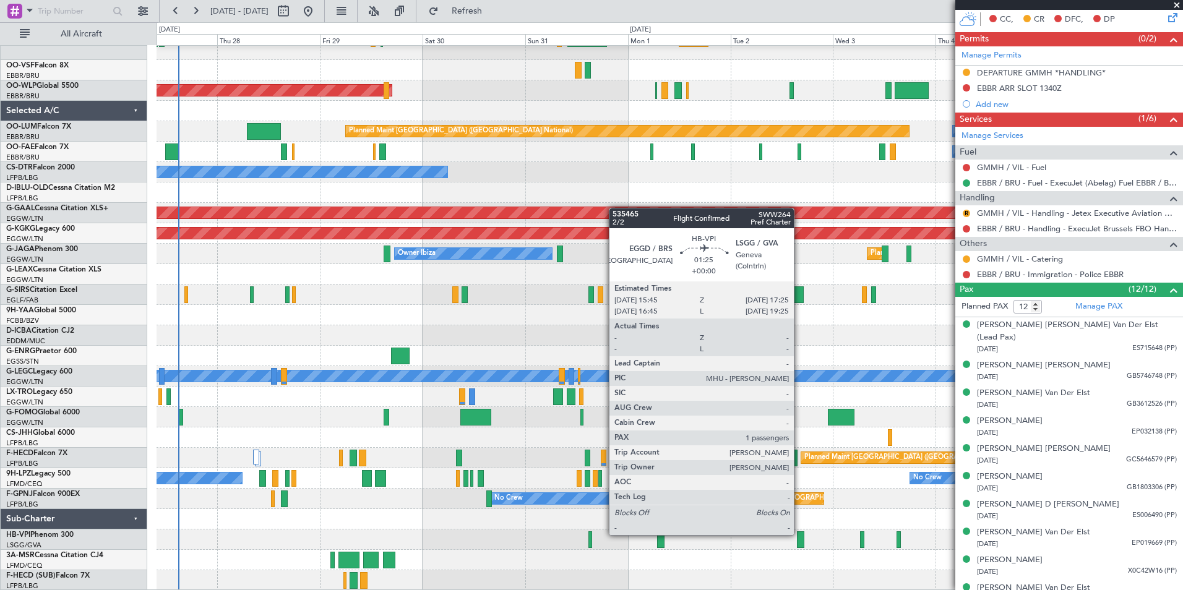
click at [799, 534] on div at bounding box center [800, 540] width 7 height 17
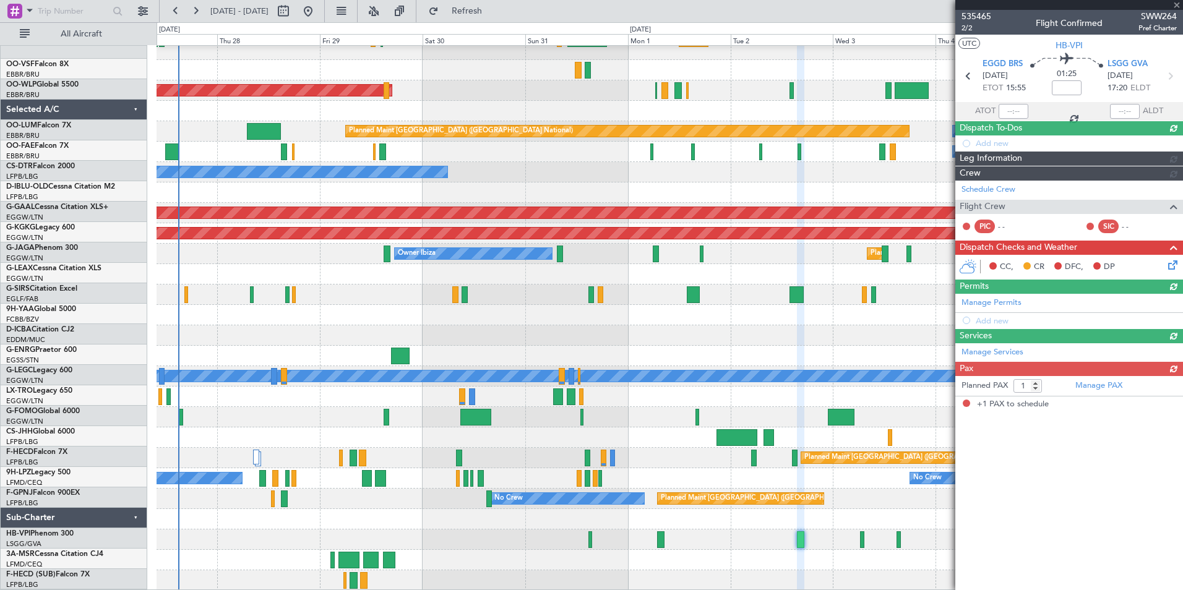
scroll to position [350, 0]
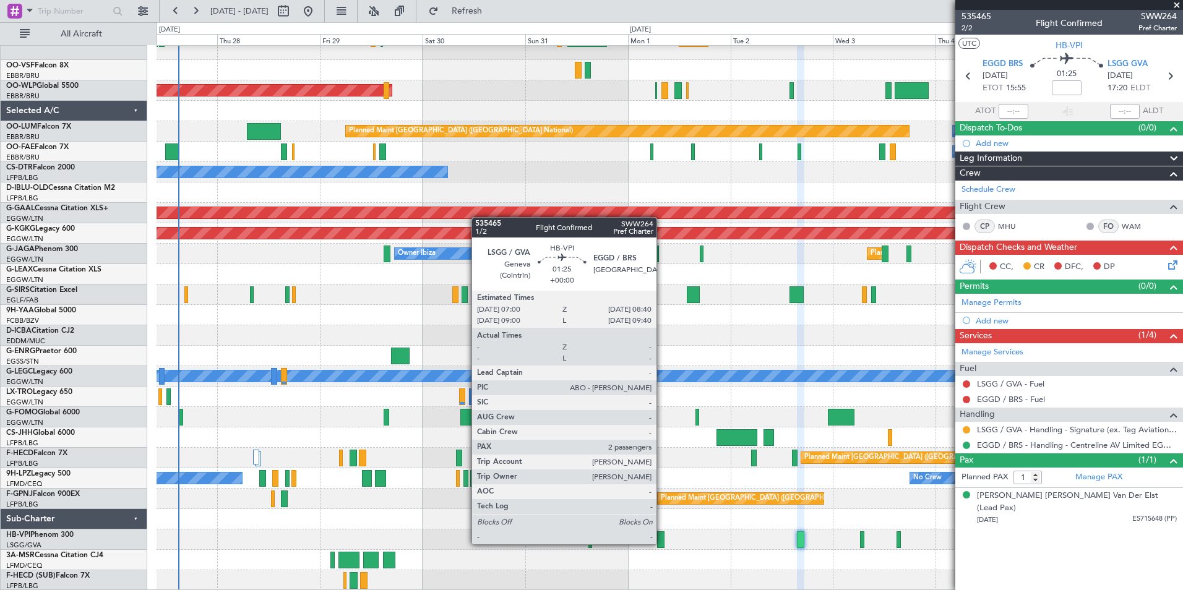
click at [662, 543] on div at bounding box center [660, 540] width 7 height 17
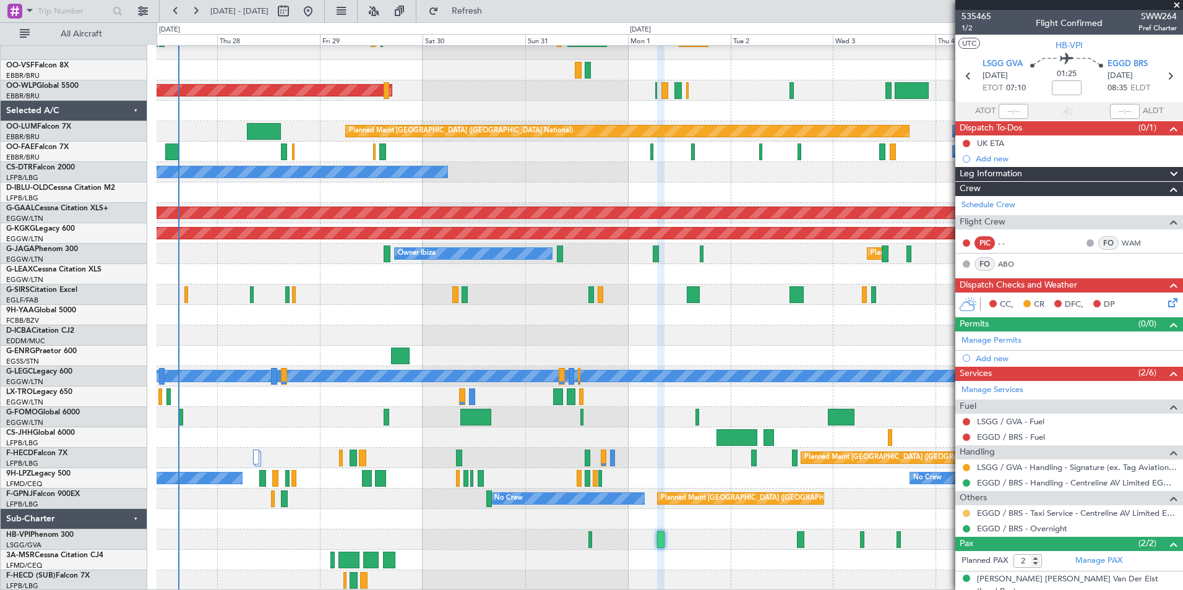
click at [967, 512] on button at bounding box center [966, 513] width 7 height 7
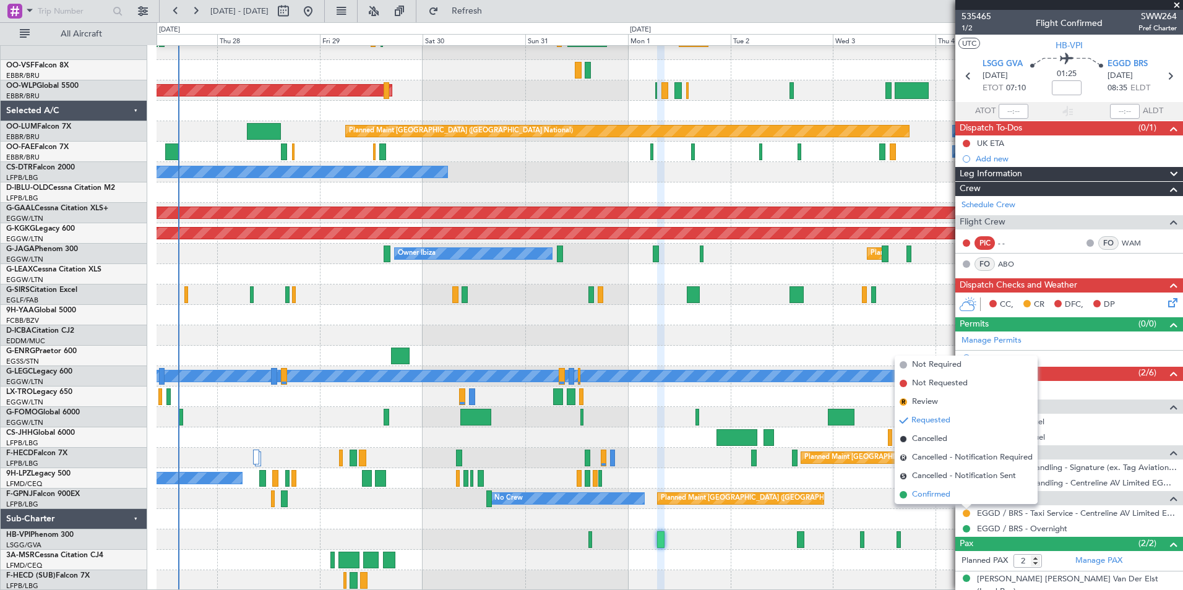
click at [941, 496] on span "Confirmed" at bounding box center [931, 495] width 38 height 12
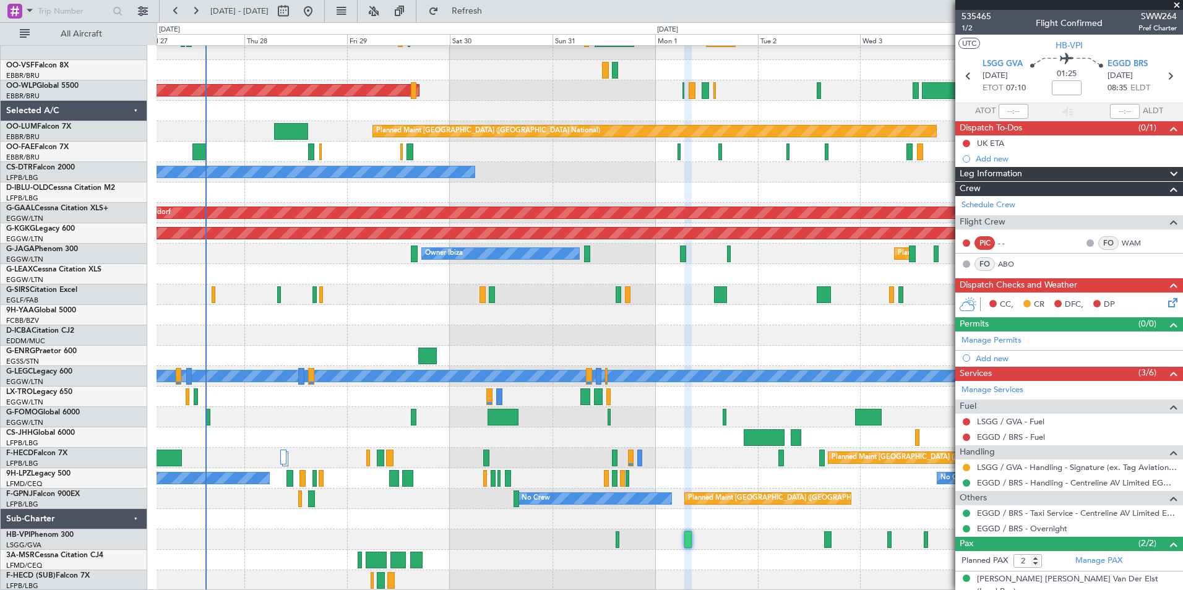
click at [634, 312] on div at bounding box center [670, 315] width 1026 height 20
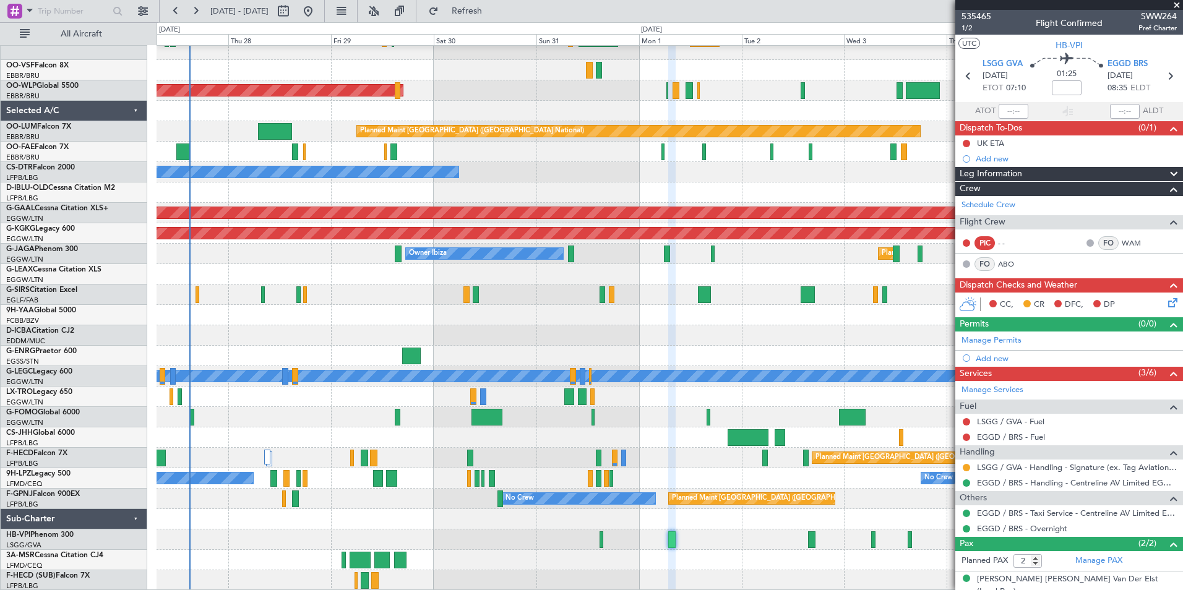
click at [704, 335] on div "Planned Maint [GEOGRAPHIC_DATA] ([GEOGRAPHIC_DATA]) Planned Maint [GEOGRAPHIC_D…" at bounding box center [670, 143] width 1026 height 895
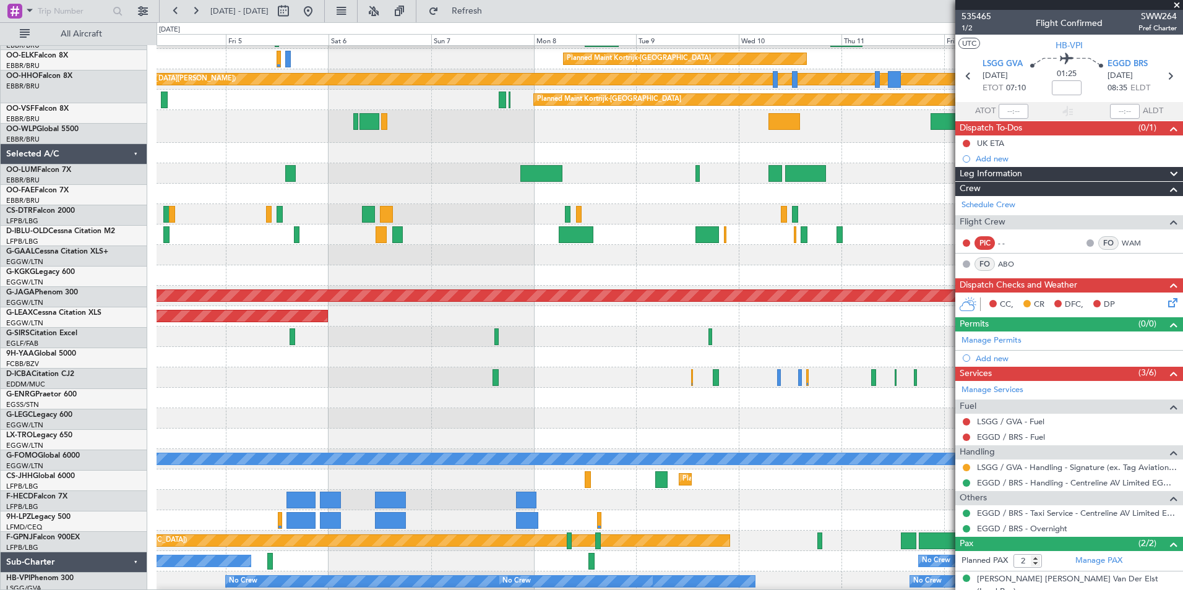
click at [330, 338] on div "Planned Maint [GEOGRAPHIC_DATA] ([GEOGRAPHIC_DATA])" at bounding box center [670, 337] width 1026 height 20
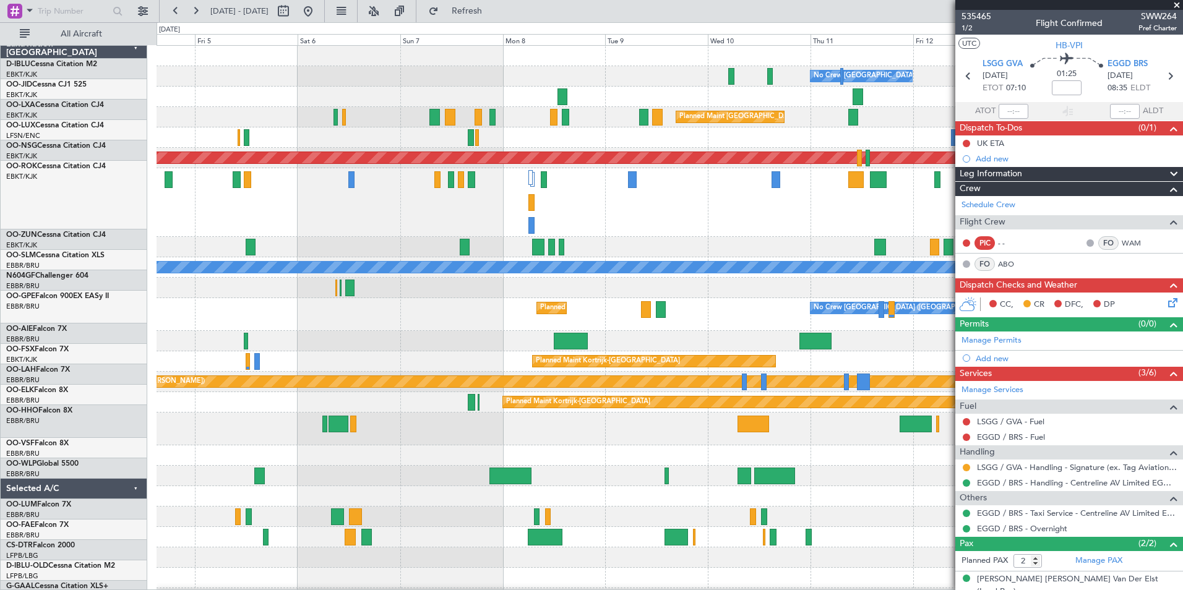
scroll to position [0, 0]
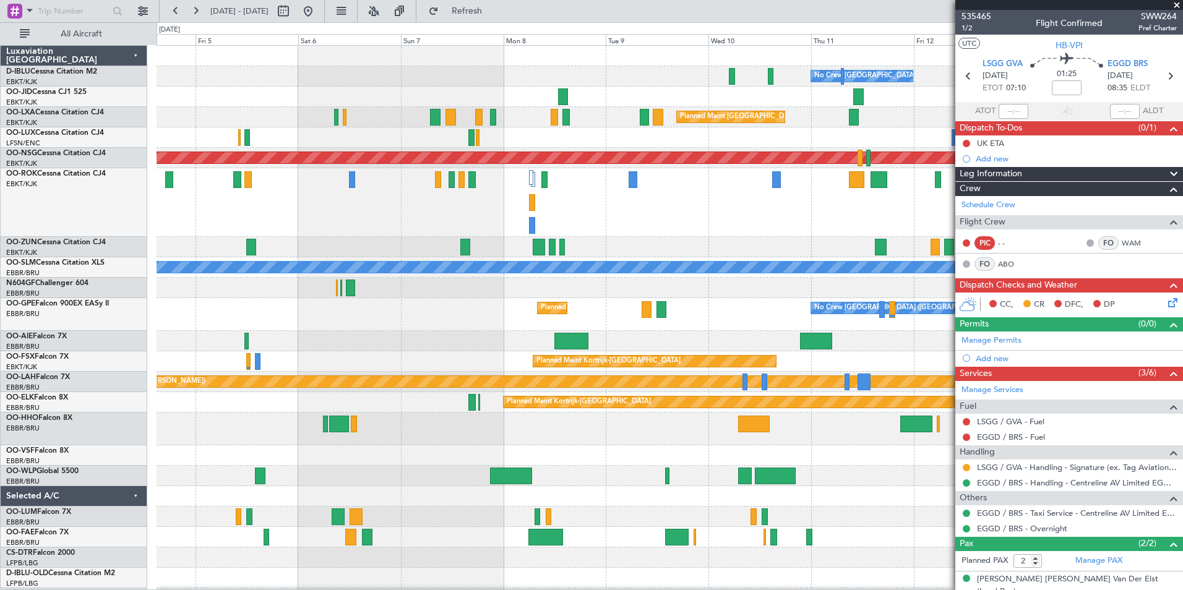
click at [599, 420] on div "No Crew [GEOGRAPHIC_DATA] ([GEOGRAPHIC_DATA] National) No Crew [GEOGRAPHIC_DATA…" at bounding box center [670, 491] width 1026 height 890
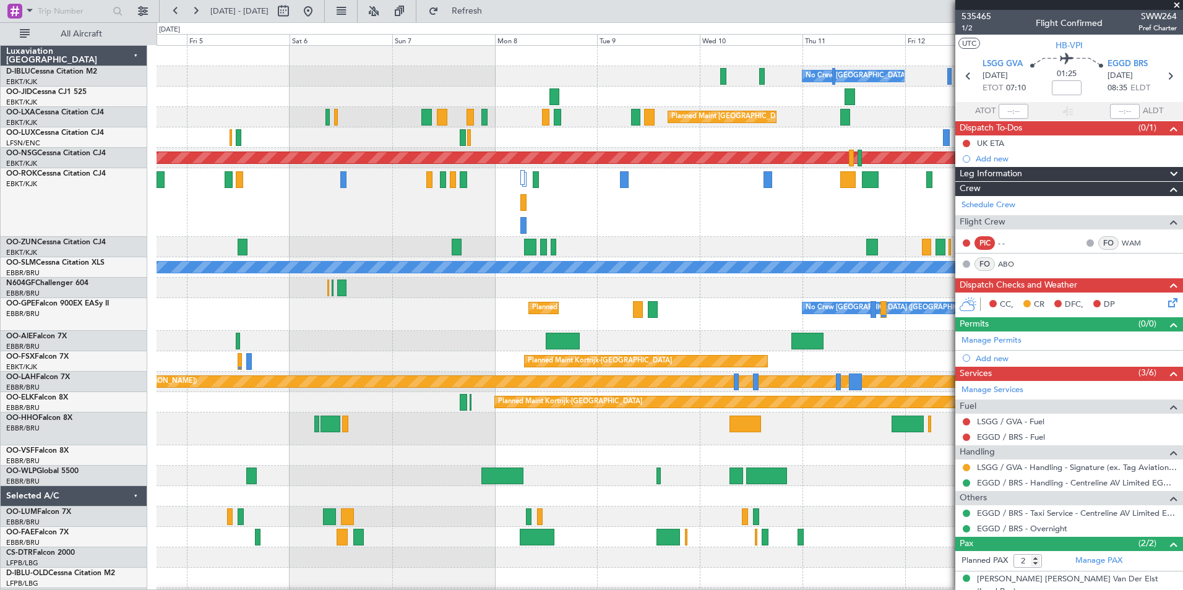
click at [605, 559] on div "No Crew [GEOGRAPHIC_DATA] ([GEOGRAPHIC_DATA] National) No Crew [GEOGRAPHIC_DATA…" at bounding box center [670, 491] width 1026 height 890
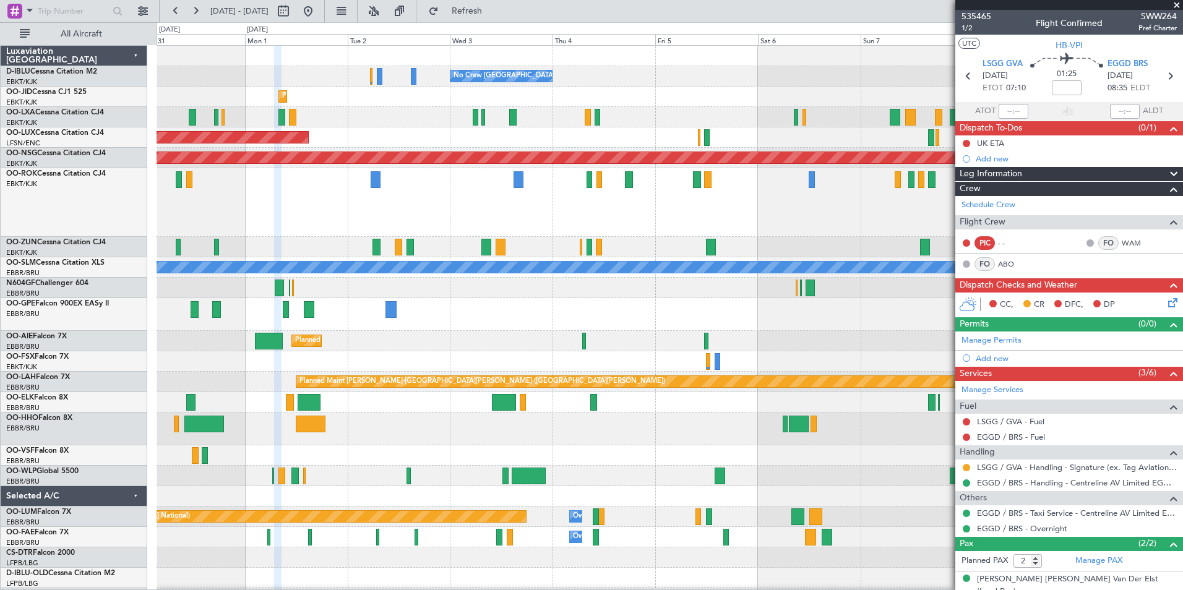
click at [837, 312] on div "No Crew [GEOGRAPHIC_DATA] ([GEOGRAPHIC_DATA] National) No Crew [GEOGRAPHIC_DATA…" at bounding box center [670, 491] width 1026 height 890
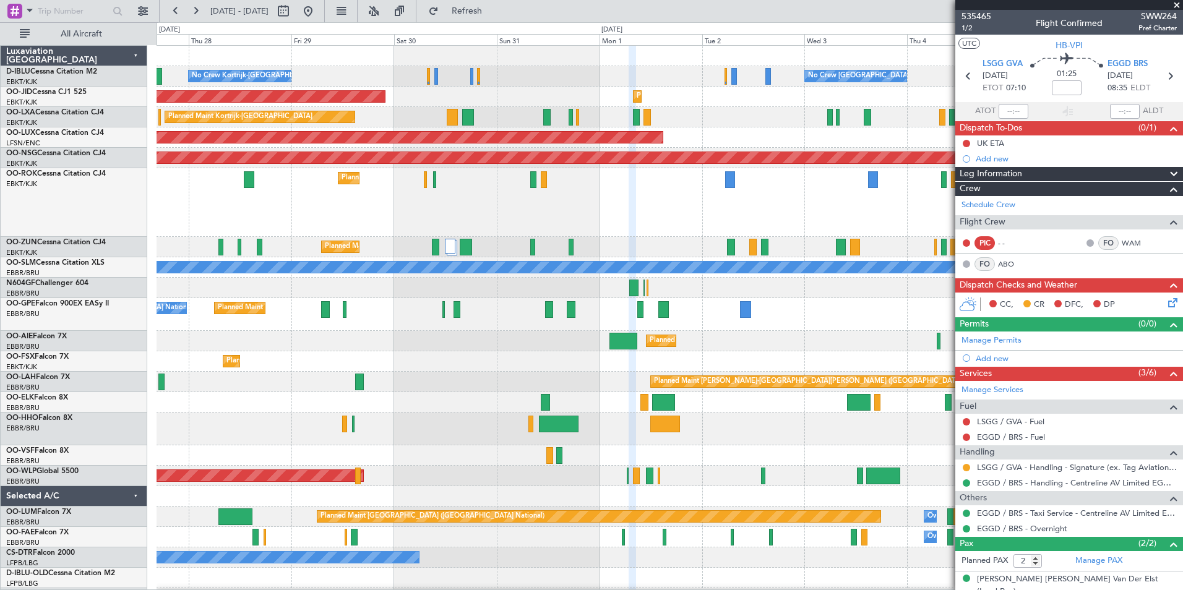
click at [949, 296] on div at bounding box center [670, 288] width 1026 height 20
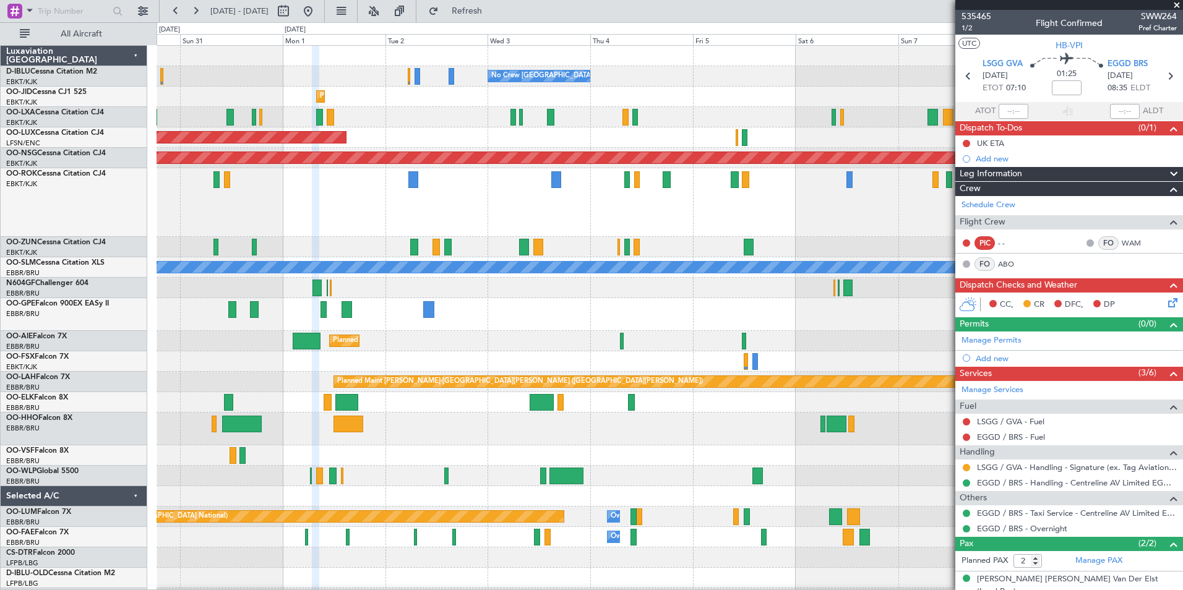
click at [376, 313] on div "Planned Maint [GEOGRAPHIC_DATA] ([GEOGRAPHIC_DATA] National) No Crew [GEOGRAPHI…" at bounding box center [670, 314] width 1026 height 33
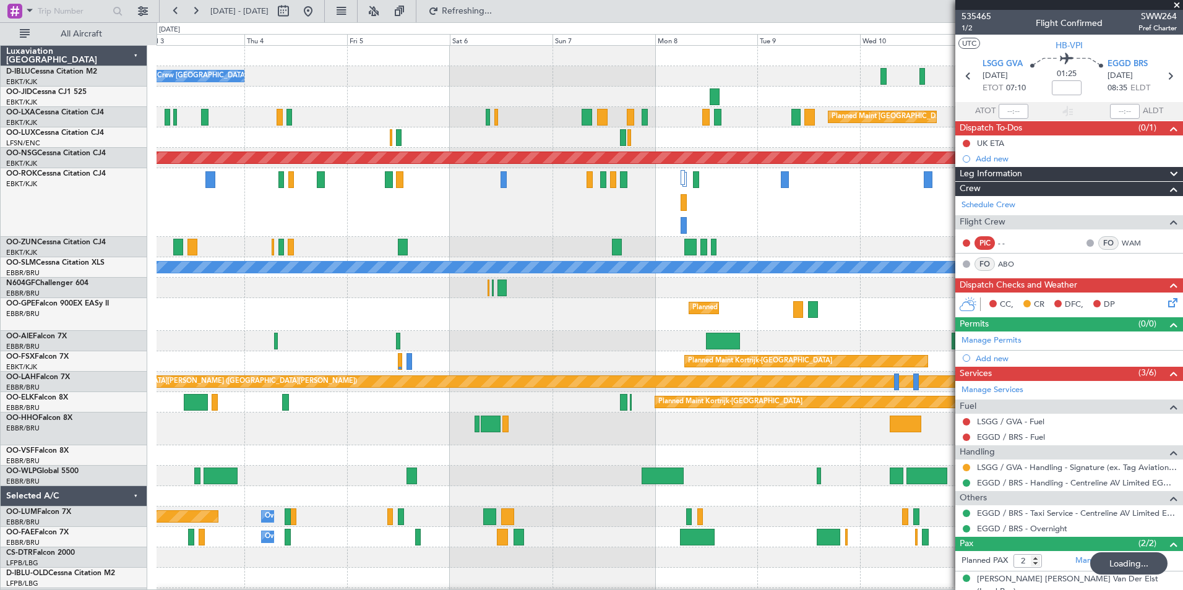
click at [449, 322] on div "Planned Maint [GEOGRAPHIC_DATA] ([GEOGRAPHIC_DATA] National) No Crew [GEOGRAPHI…" at bounding box center [670, 314] width 1026 height 33
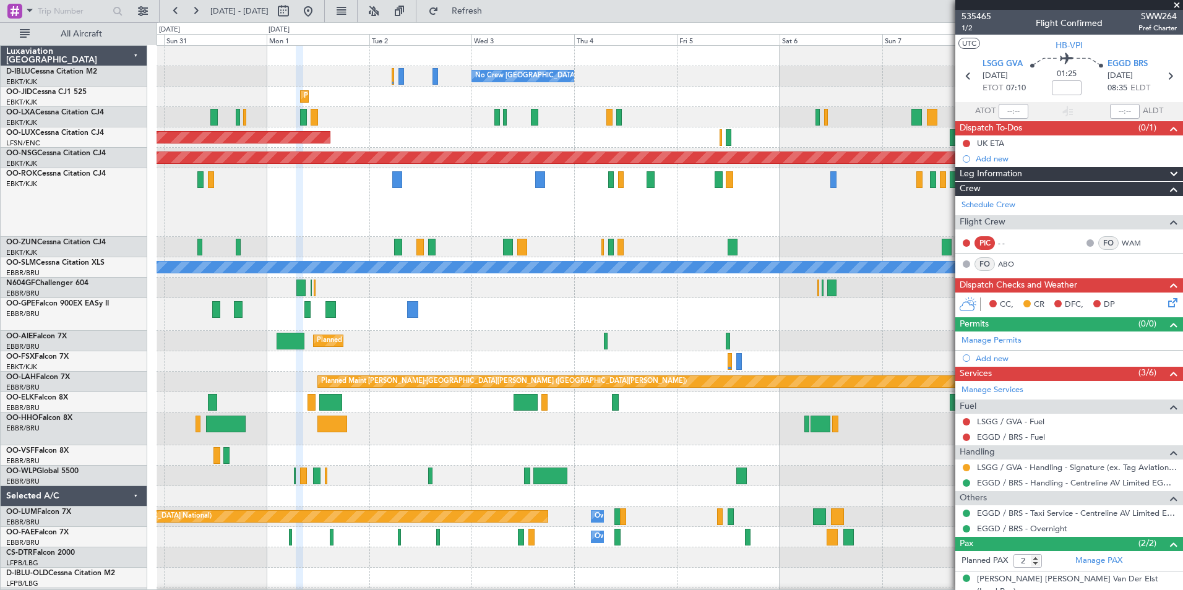
click at [791, 283] on div "No Crew [GEOGRAPHIC_DATA] ([GEOGRAPHIC_DATA] National) No Crew [GEOGRAPHIC_DATA…" at bounding box center [670, 491] width 1026 height 890
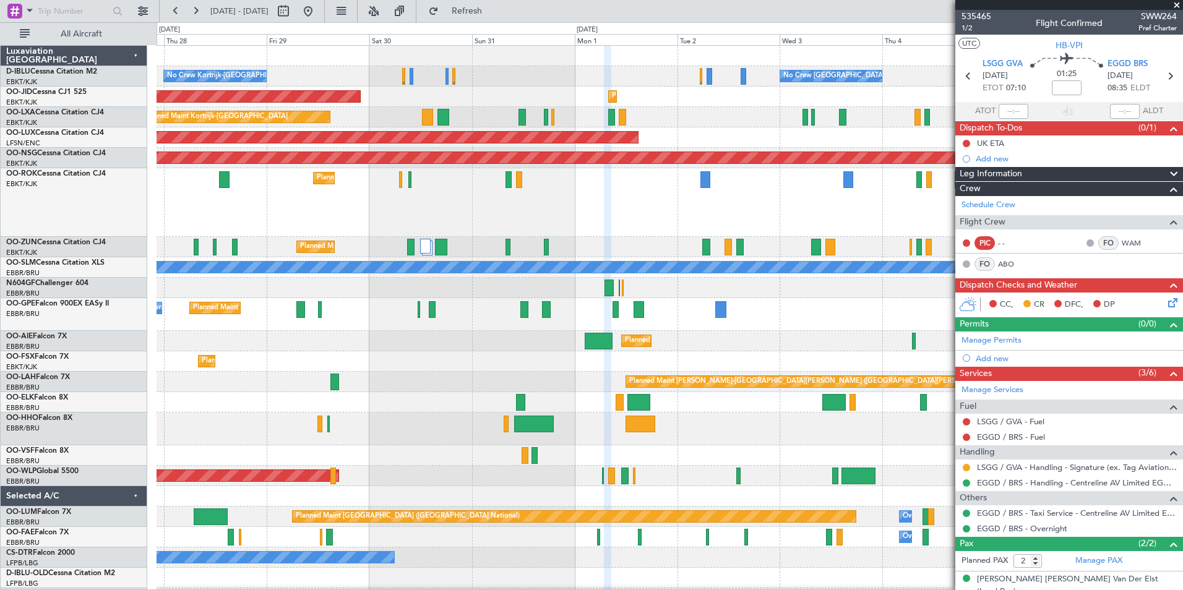
click at [721, 287] on div "No Crew [GEOGRAPHIC_DATA] ([GEOGRAPHIC_DATA] National) No Crew Kortrijk-[GEOGRA…" at bounding box center [670, 491] width 1026 height 890
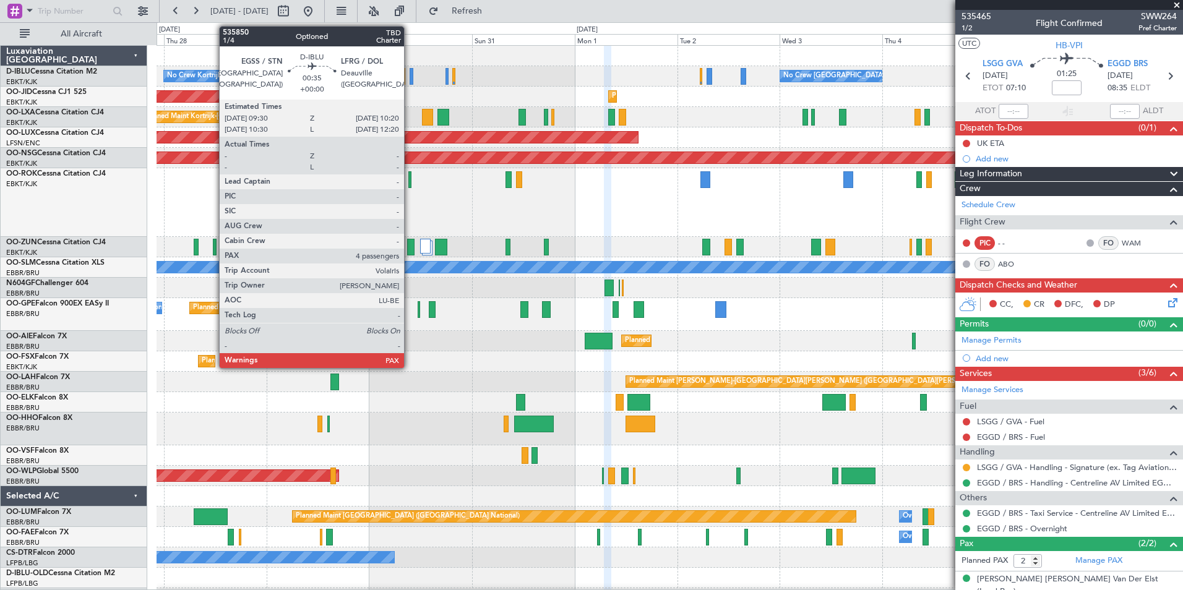
click at [410, 75] on div at bounding box center [412, 76] width 4 height 17
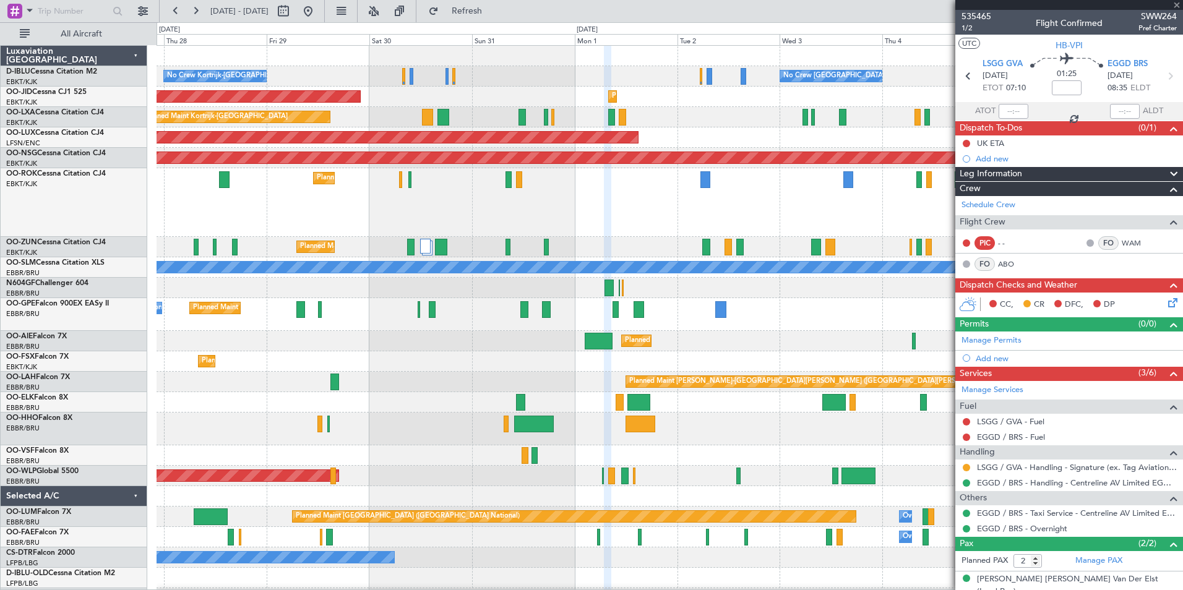
type input "4"
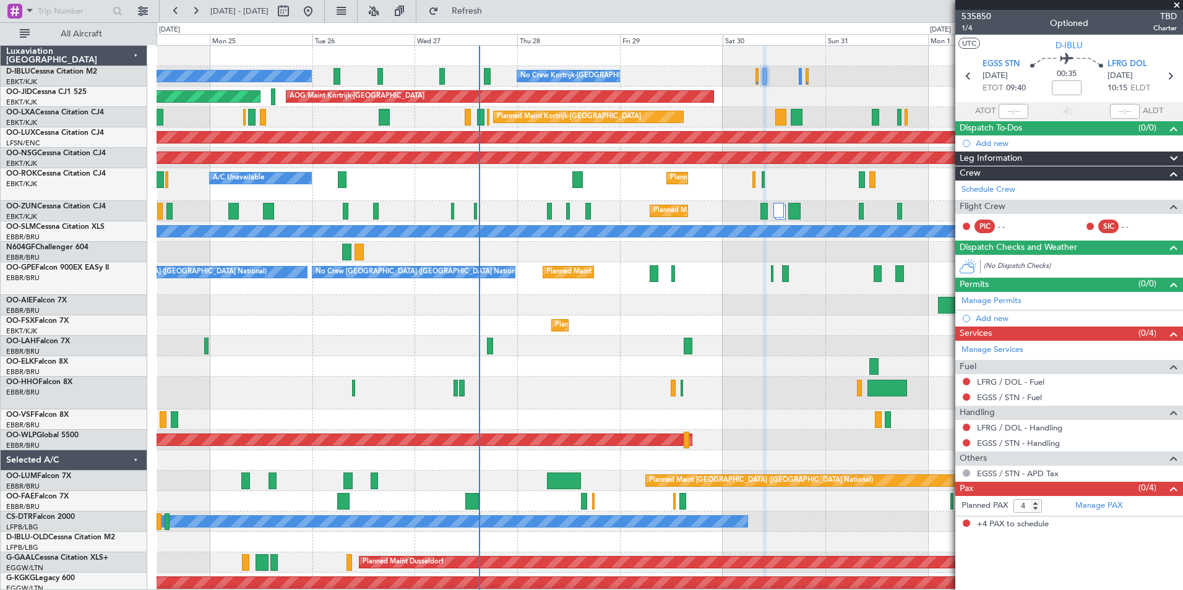
click at [860, 107] on div "No Crew [GEOGRAPHIC_DATA] ([GEOGRAPHIC_DATA] National) No Crew Kortrijk-[GEOGRA…" at bounding box center [670, 493] width 1026 height 895
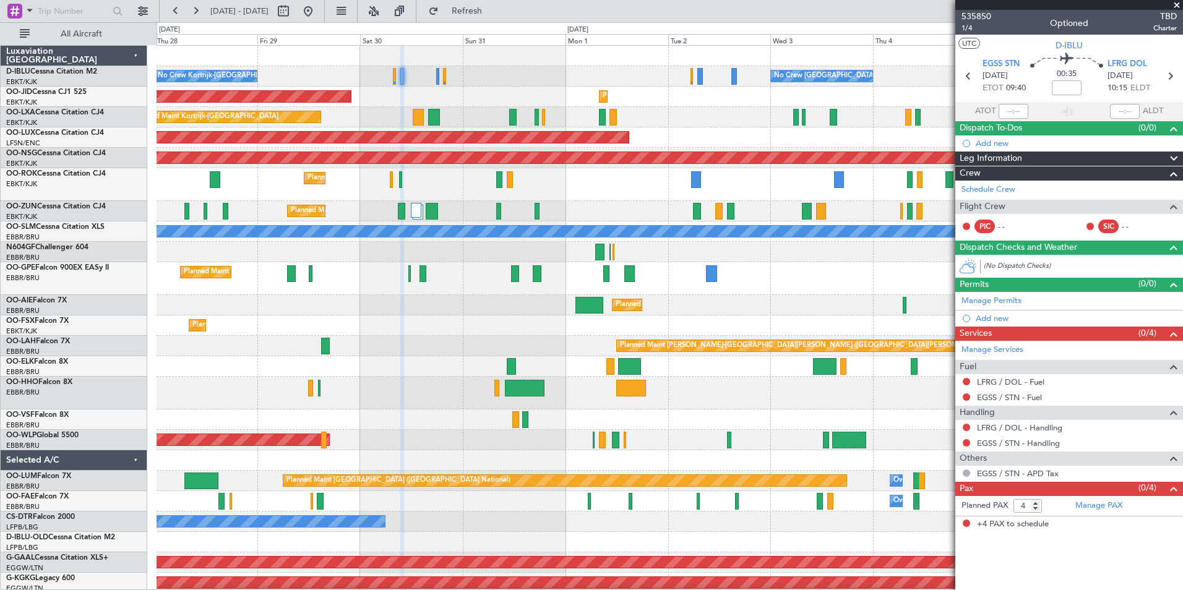
click at [402, 114] on div "No Crew Kortrijk-[GEOGRAPHIC_DATA] No Crew [GEOGRAPHIC_DATA] (Brussels National…" at bounding box center [670, 493] width 1026 height 895
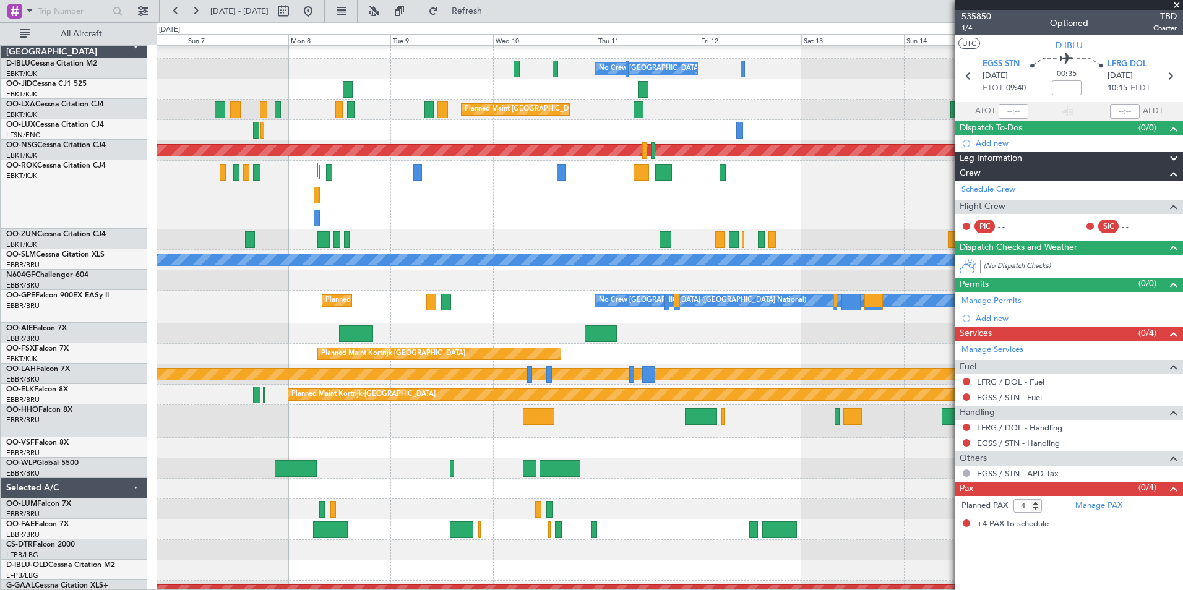
click at [334, 246] on div at bounding box center [670, 240] width 1026 height 20
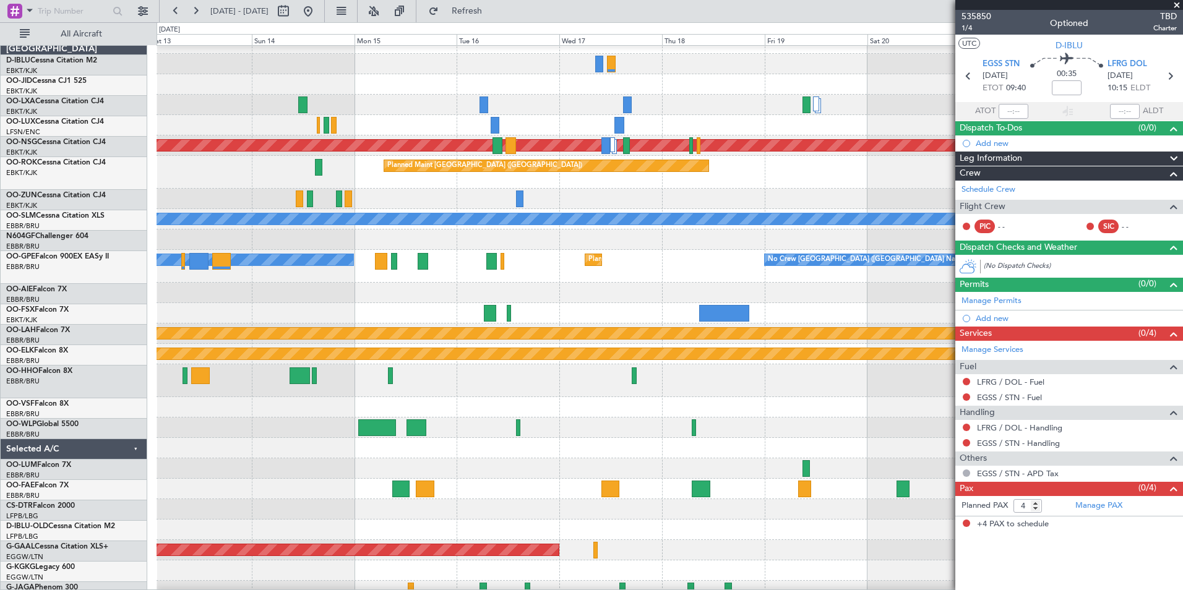
click at [364, 323] on div "Planned Maint Kortrijk-[GEOGRAPHIC_DATA]" at bounding box center [670, 313] width 1026 height 20
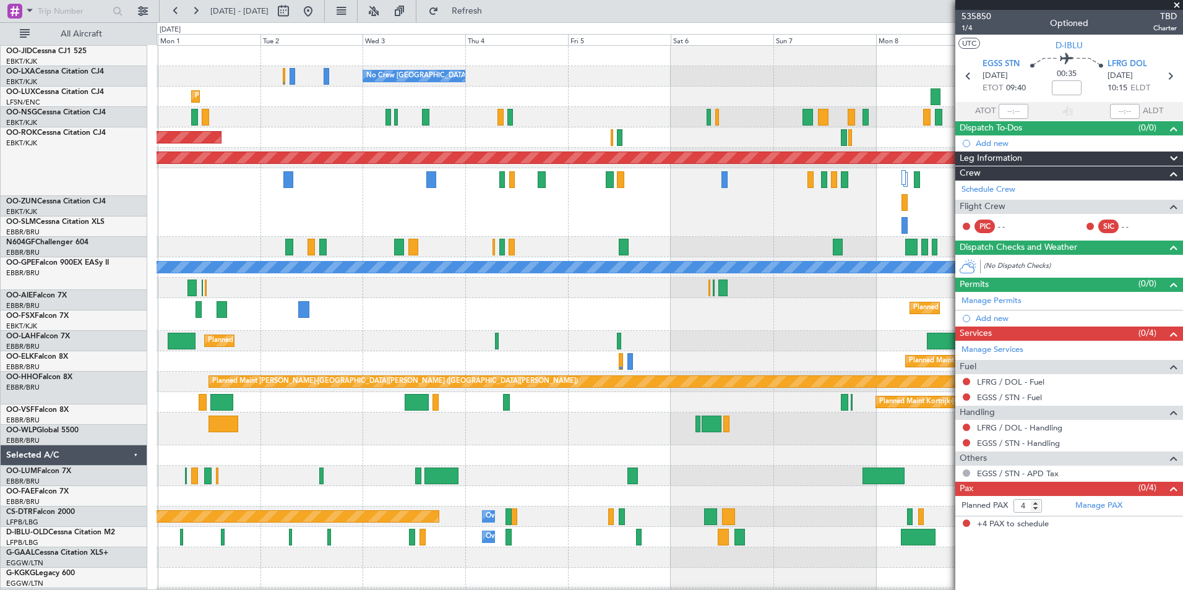
scroll to position [0, 0]
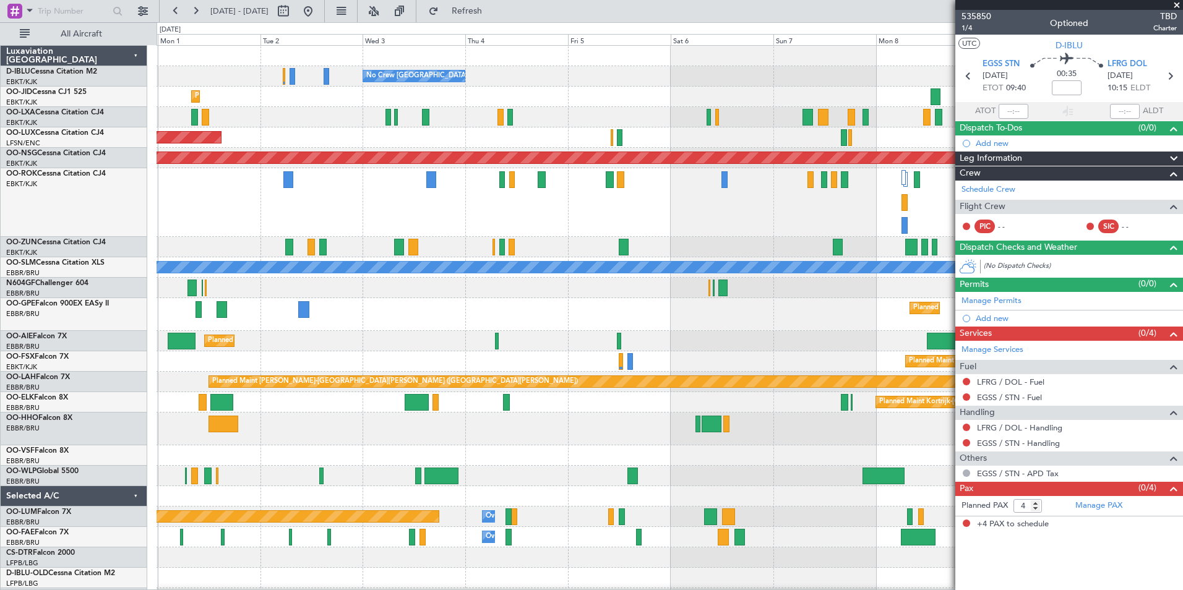
click at [947, 422] on div "No Crew [GEOGRAPHIC_DATA] ([GEOGRAPHIC_DATA] National) No Crew [GEOGRAPHIC_DATA…" at bounding box center [670, 491] width 1026 height 890
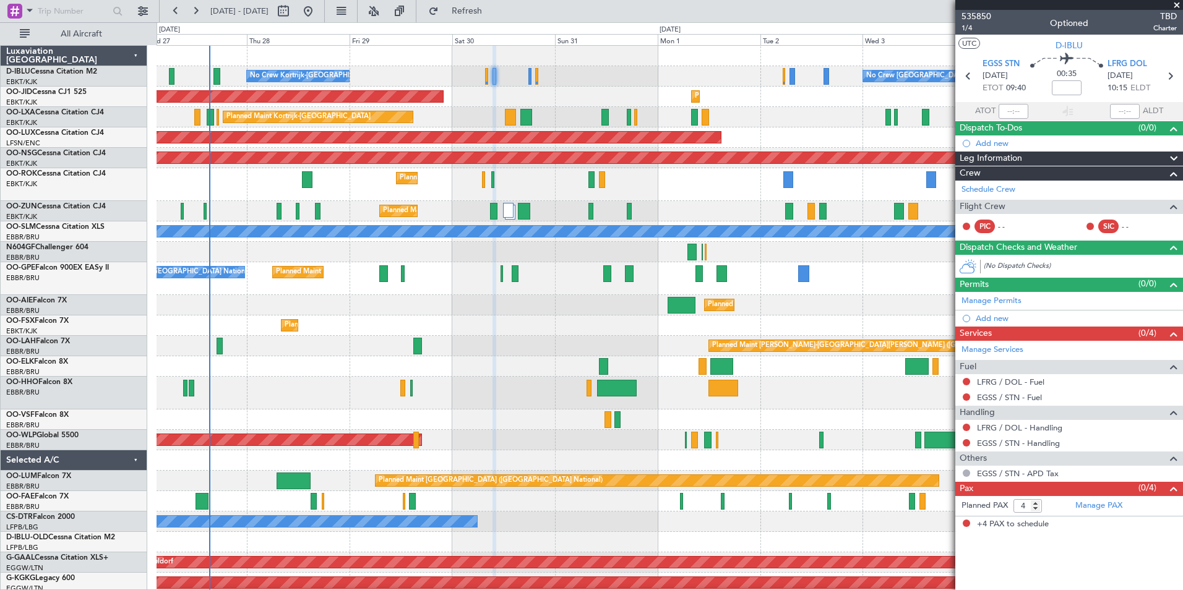
click at [598, 337] on div "Planned Maint [PERSON_NAME]-[GEOGRAPHIC_DATA][PERSON_NAME] ([GEOGRAPHIC_DATA][P…" at bounding box center [670, 346] width 1026 height 20
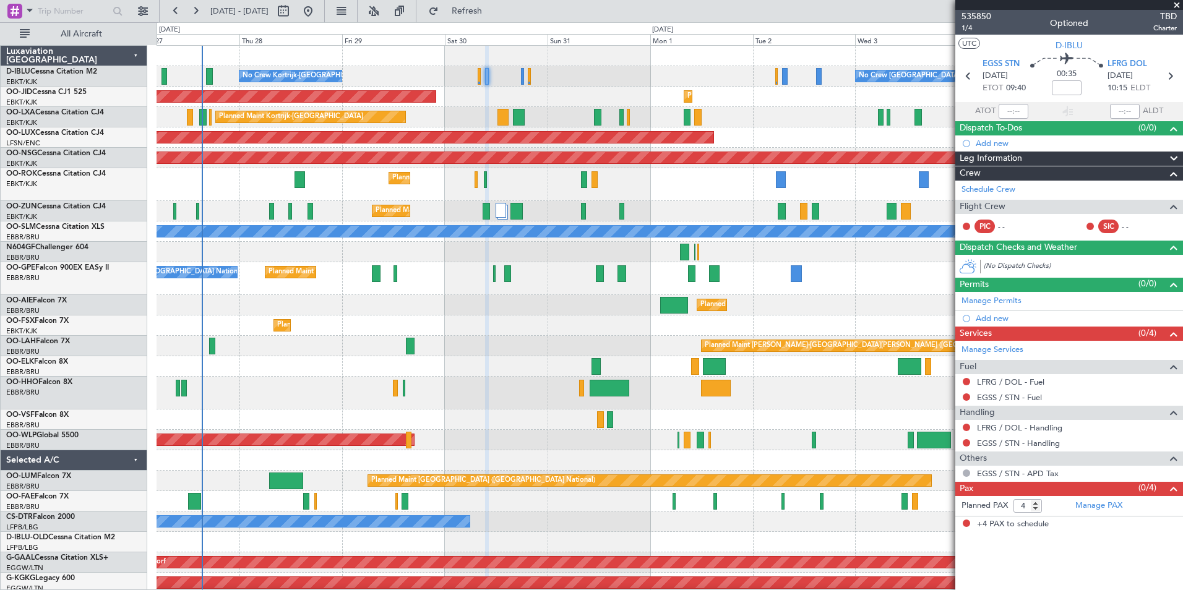
click at [497, 189] on div "Planned Maint Kortrijk-[GEOGRAPHIC_DATA] A/C Unavailable" at bounding box center [670, 184] width 1026 height 33
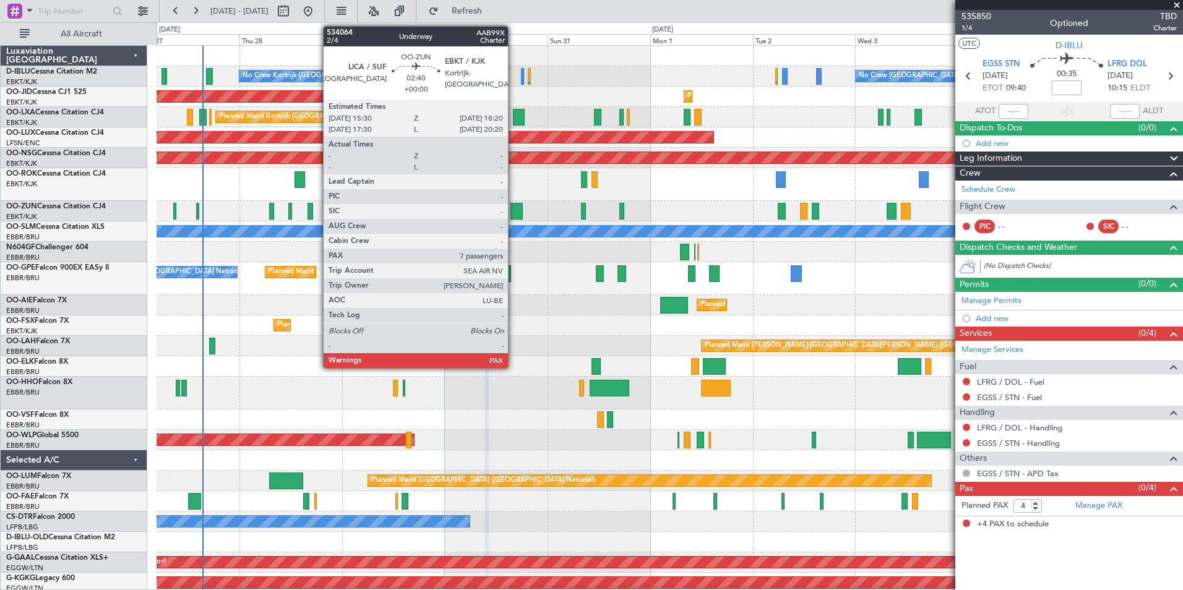
click at [514, 215] on div at bounding box center [516, 211] width 12 height 17
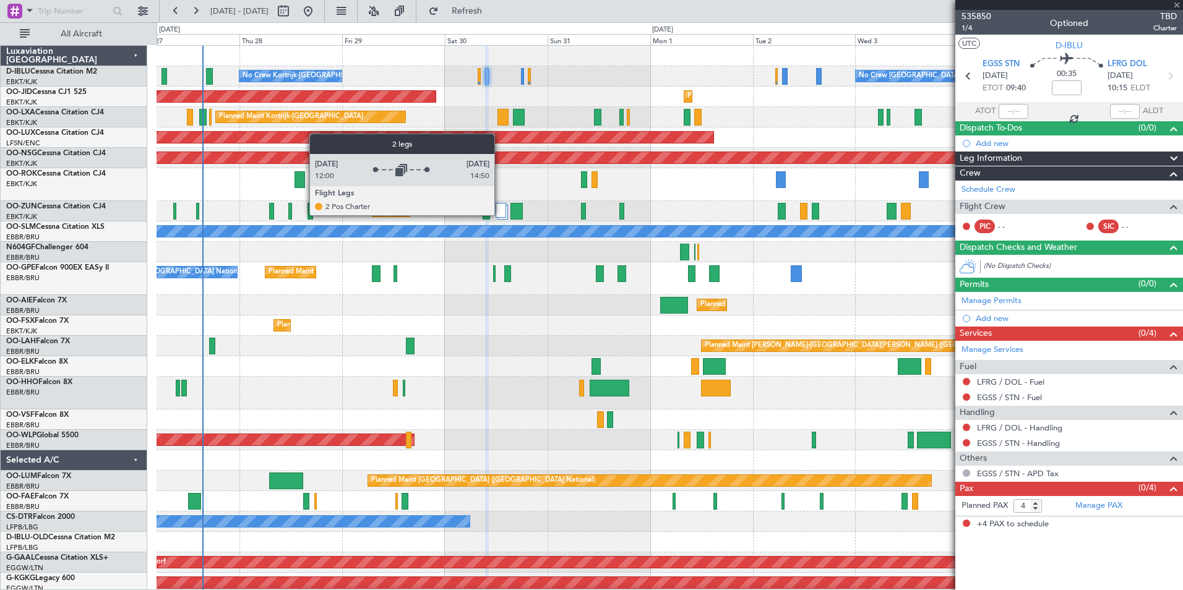
click at [500, 215] on div at bounding box center [501, 210] width 11 height 15
type input "7"
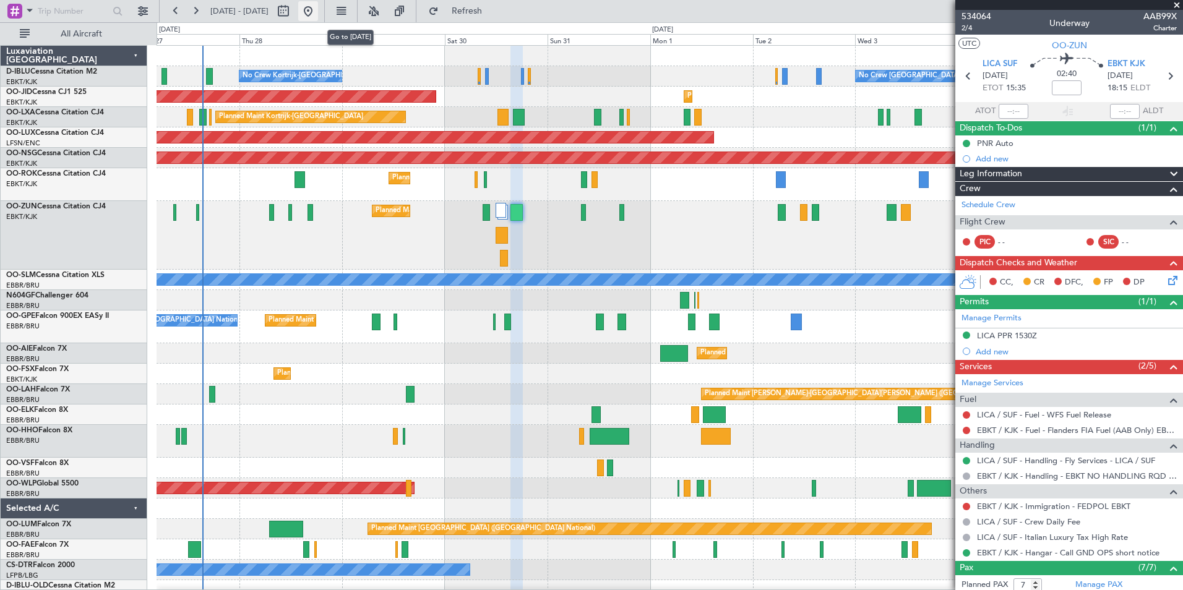
click at [318, 17] on button at bounding box center [308, 11] width 20 height 20
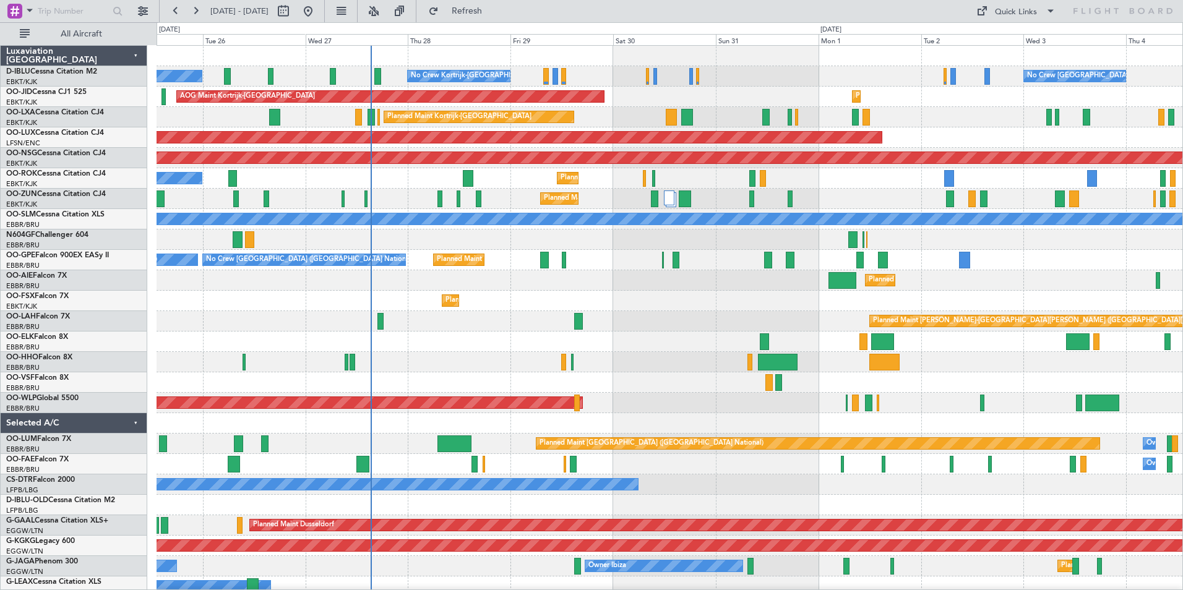
click at [646, 293] on div "Planned Maint Kortrijk-[GEOGRAPHIC_DATA]" at bounding box center [670, 301] width 1026 height 20
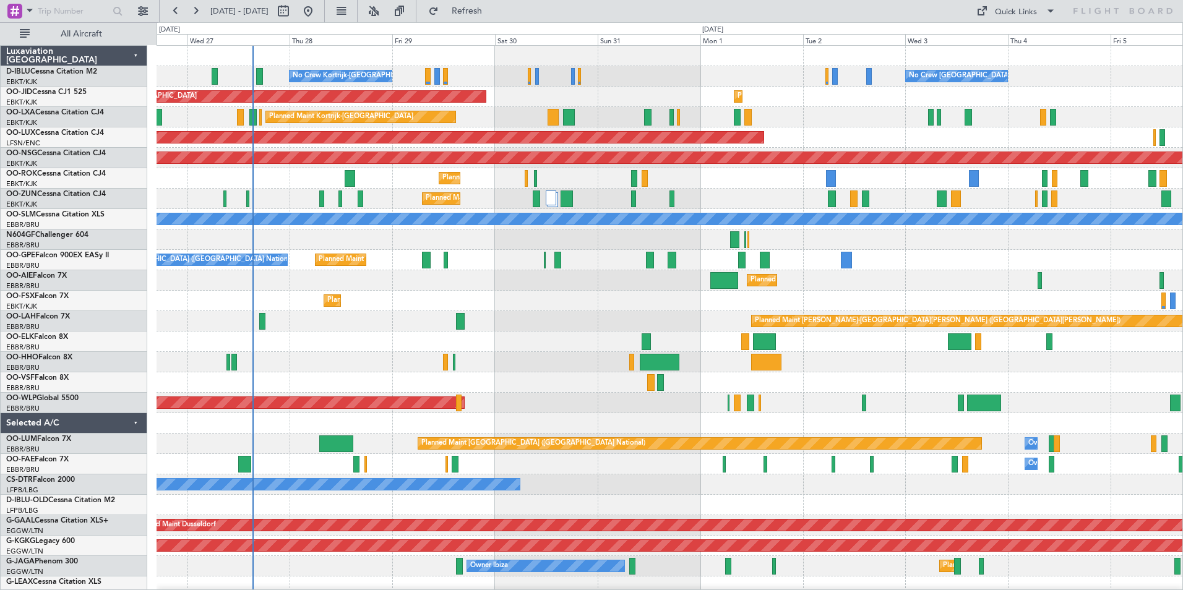
click at [548, 255] on div "No Crew Brussels (Brussels National) No Crew Kortrijk-Wevelgem No Crew Kortrijk…" at bounding box center [670, 475] width 1026 height 858
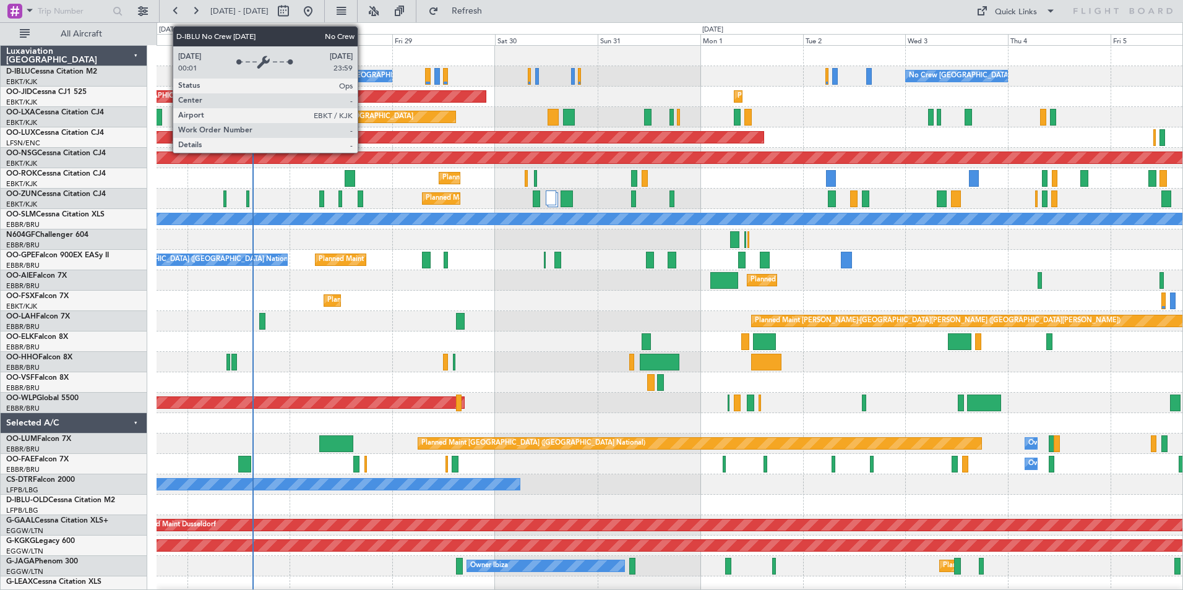
click at [363, 73] on div "No Crew Kortrijk-[GEOGRAPHIC_DATA]" at bounding box center [356, 76] width 127 height 19
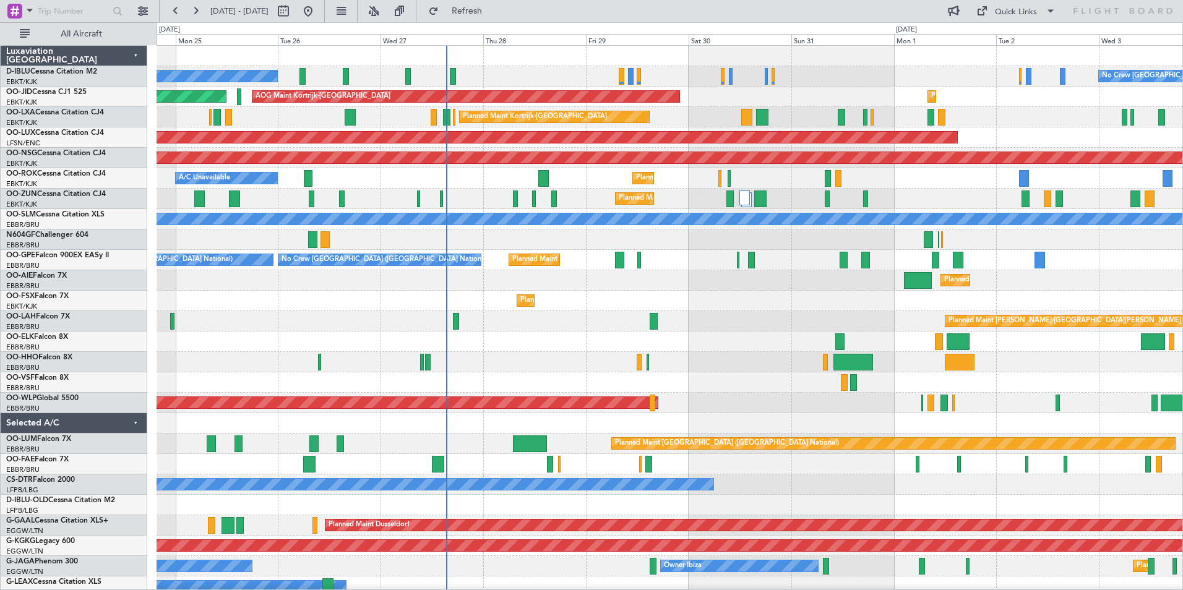
click at [708, 308] on div "Planned Maint Kortrijk-[GEOGRAPHIC_DATA]" at bounding box center [670, 301] width 1026 height 20
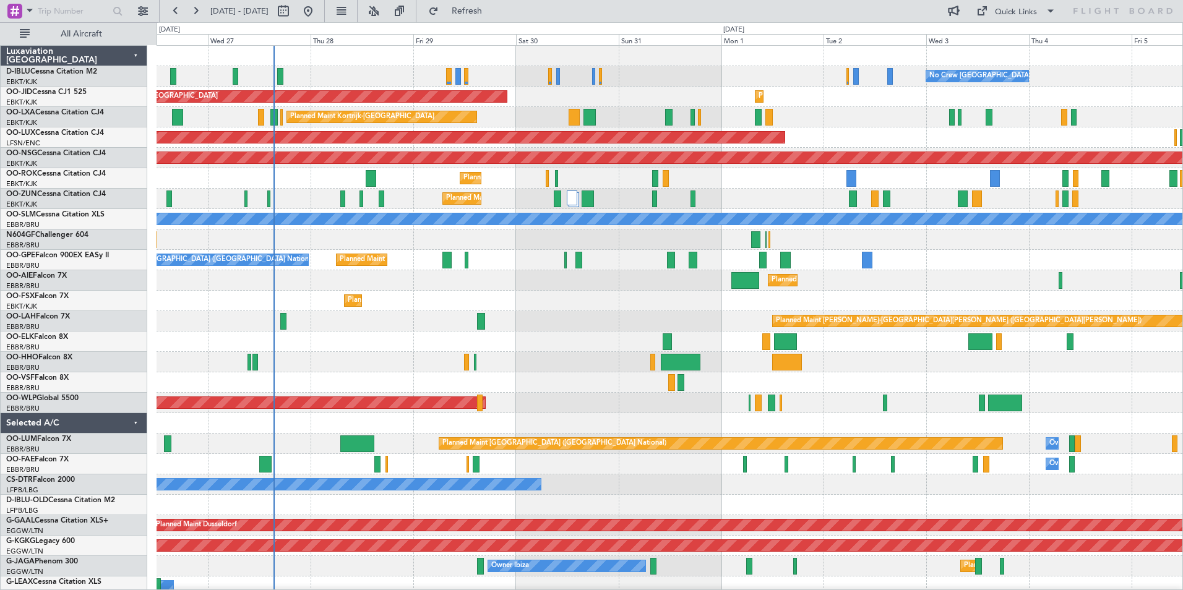
click at [621, 329] on div "No Crew Brussels (Brussels National) No Crew Kortrijk-Wevelgem AOG Maint Kortri…" at bounding box center [670, 475] width 1026 height 858
